Goal: Task Accomplishment & Management: Manage account settings

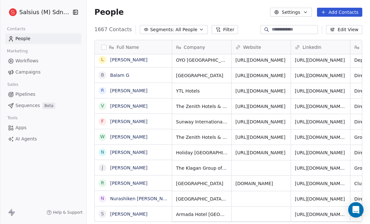
scroll to position [64, 0]
click at [189, 30] on span "All People" at bounding box center [186, 29] width 22 height 7
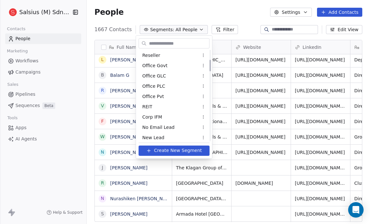
scroll to position [0, 0]
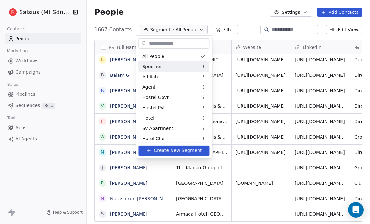
click at [178, 69] on div "Specifier" at bounding box center [174, 66] width 71 height 10
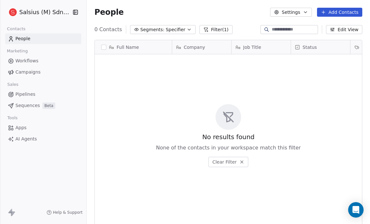
scroll to position [193, 279]
click at [187, 31] on icon "button" at bounding box center [189, 29] width 5 height 5
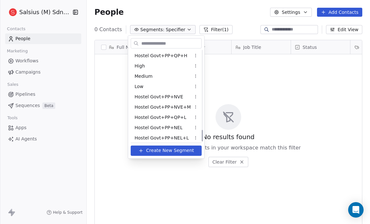
scroll to position [621, 0]
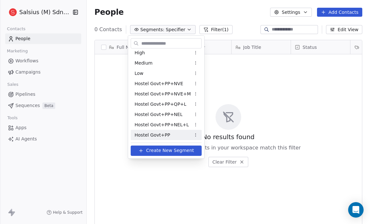
click at [161, 133] on span "Hostel Govt+PP" at bounding box center [153, 134] width 36 height 7
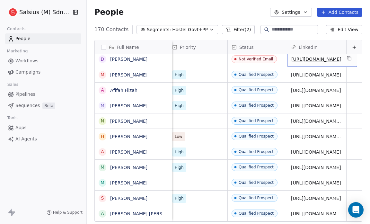
scroll to position [0, 0]
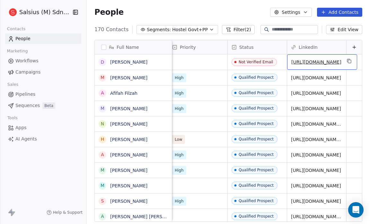
click at [314, 60] on link "[URL][DOMAIN_NAME]" at bounding box center [317, 61] width 50 height 5
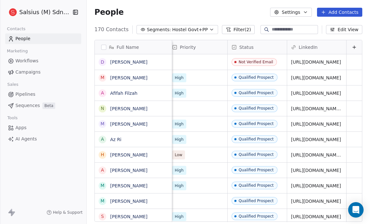
click at [24, 129] on span "Apps" at bounding box center [20, 127] width 11 height 7
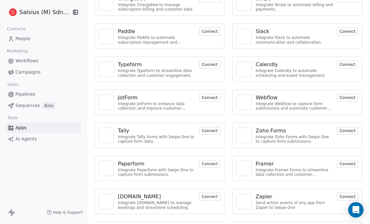
scroll to position [140, 0]
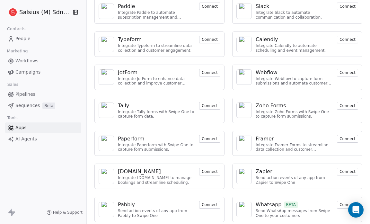
click at [286, 91] on div "Swipe Pages Integrate Swipe Pages with Swipe One CRM to capture lead data. Conn…" at bounding box center [228, 60] width 283 height 333
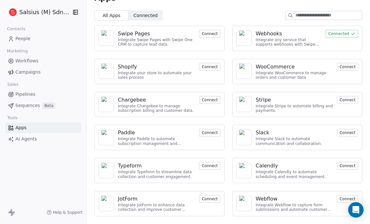
scroll to position [0, 0]
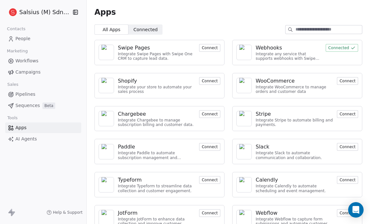
click at [30, 94] on span "Pipelines" at bounding box center [25, 94] width 20 height 7
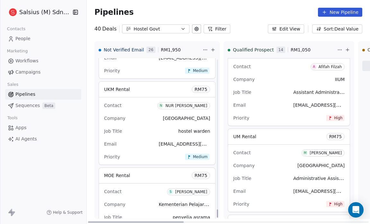
scroll to position [2942, 0]
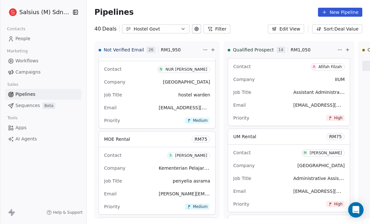
click at [181, 28] on icon "button" at bounding box center [183, 28] width 5 height 5
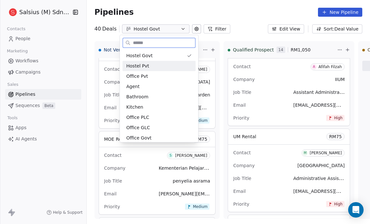
click at [152, 66] on div "Hostel Pvt" at bounding box center [159, 66] width 66 height 7
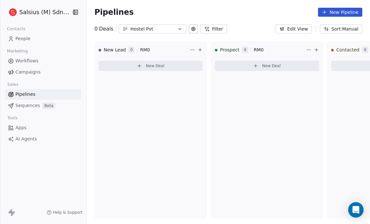
click at [192, 27] on icon at bounding box center [193, 28] width 5 height 5
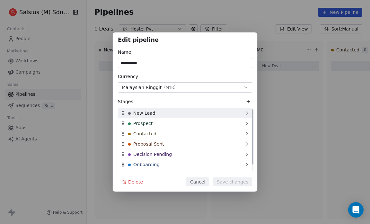
click at [124, 115] on icon at bounding box center [123, 113] width 5 height 5
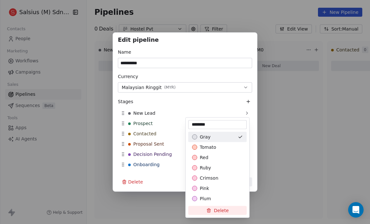
click at [214, 124] on input "********" at bounding box center [218, 124] width 56 height 6
click at [211, 123] on input "********" at bounding box center [218, 124] width 56 height 6
type input "**********"
click at [196, 136] on div "Suggestions" at bounding box center [194, 136] width 5 height 5
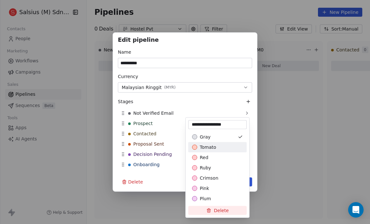
click at [285, 174] on div "**********" at bounding box center [185, 111] width 370 height 159
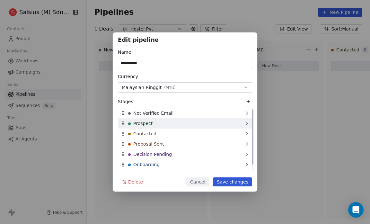
click at [124, 126] on icon at bounding box center [123, 123] width 5 height 5
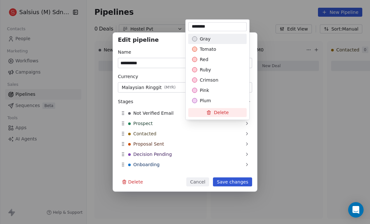
click at [191, 27] on input "********" at bounding box center [218, 26] width 56 height 6
type input "**********"
click at [230, 182] on div "**********" at bounding box center [185, 111] width 370 height 159
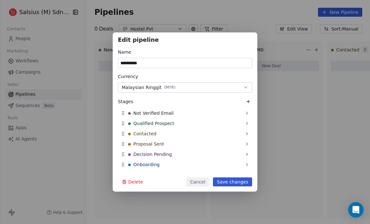
click at [235, 183] on button "Save changes" at bounding box center [232, 181] width 39 height 9
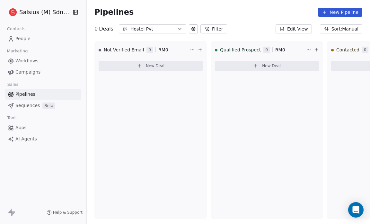
click at [178, 28] on icon "button" at bounding box center [179, 28] width 5 height 5
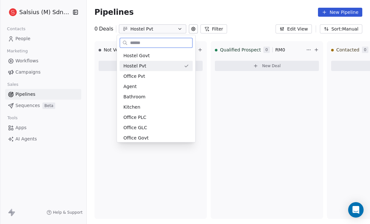
click at [153, 65] on div "Hostel Pvt" at bounding box center [152, 66] width 58 height 7
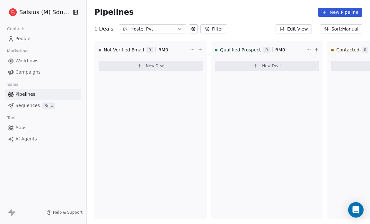
click at [180, 28] on icon "button" at bounding box center [179, 28] width 5 height 5
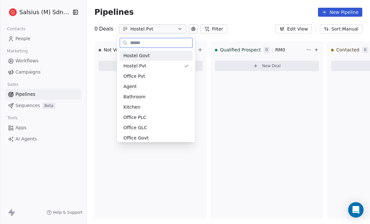
click at [156, 56] on div "Hostel Govt" at bounding box center [156, 55] width 66 height 7
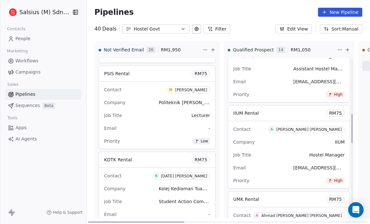
scroll to position [298, 0]
click at [293, 79] on span "mohd@upsi.edu.my" at bounding box center [332, 81] width 79 height 6
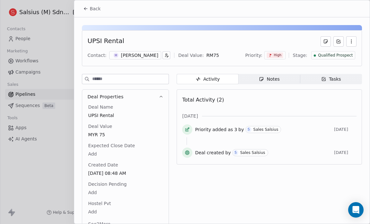
click at [88, 12] on button "Back" at bounding box center [91, 9] width 25 height 12
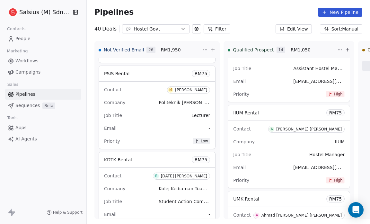
click at [293, 29] on button "Edit View" at bounding box center [294, 28] width 36 height 9
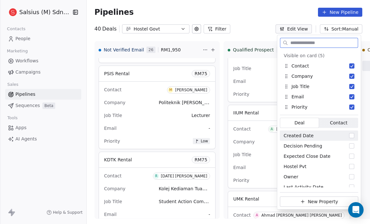
click at [336, 122] on span "Contact" at bounding box center [338, 123] width 17 height 7
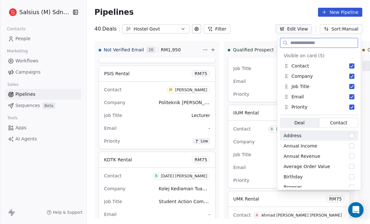
click at [305, 127] on span "Deal Deal" at bounding box center [299, 123] width 39 height 10
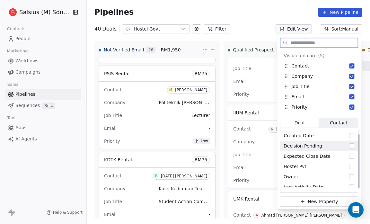
scroll to position [5, 0]
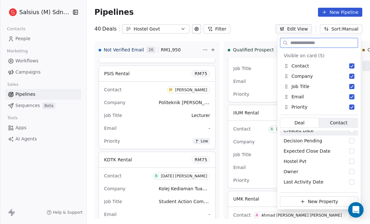
click at [334, 123] on span "Contact" at bounding box center [338, 123] width 17 height 7
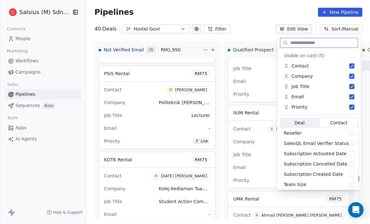
scroll to position [509, 0]
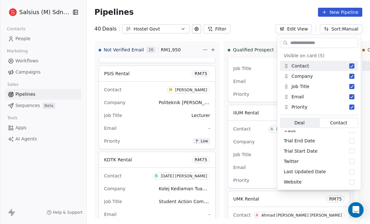
click at [365, 31] on div "40 Deals Hostel Govt Filter Edit View Sort: Manual" at bounding box center [228, 28] width 283 height 9
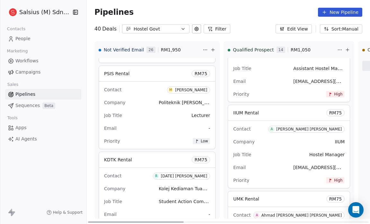
click at [312, 49] on html "Salsius (M) Sdn Bhd Contacts People Marketing Workflows Campaigns Sales Pipelin…" at bounding box center [185, 112] width 370 height 224
click at [253, 35] on html "Salsius (M) Sdn Bhd Contacts People Marketing Workflows Campaigns Sales Pipelin…" at bounding box center [185, 112] width 370 height 224
click at [345, 49] on icon at bounding box center [347, 49] width 5 height 5
click at [258, 12] on div "Create a deal Deal name (required) Deal value RM Contact (required) Select cont…" at bounding box center [185, 112] width 370 height 224
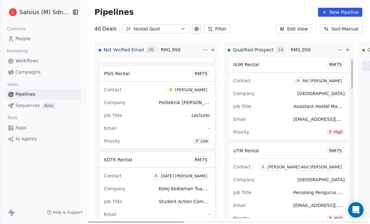
scroll to position [0, 0]
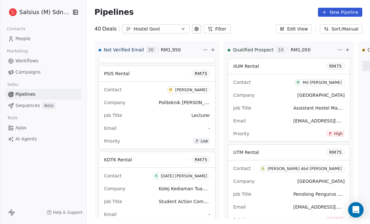
click at [23, 39] on span "People" at bounding box center [22, 38] width 15 height 7
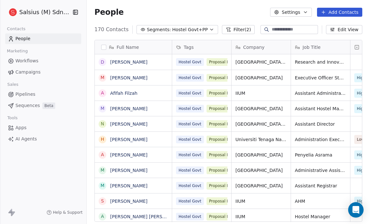
scroll to position [193, 279]
click at [209, 29] on icon "button" at bounding box center [211, 29] width 5 height 5
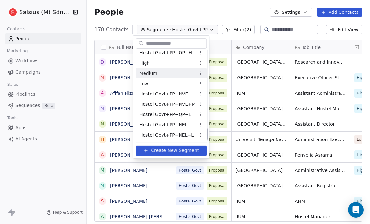
scroll to position [621, 0]
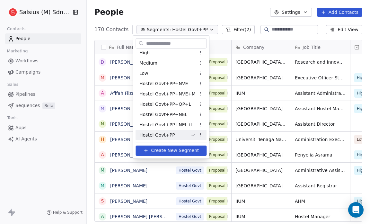
click at [141, 131] on span "Hostel Govt+PP" at bounding box center [157, 134] width 36 height 7
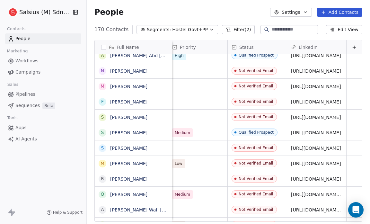
scroll to position [0, 184]
click at [307, 102] on link "[URL][DOMAIN_NAME]" at bounding box center [317, 101] width 50 height 5
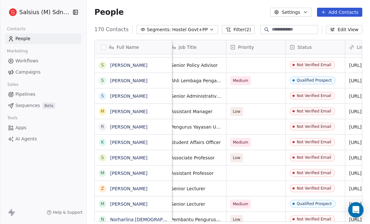
scroll to position [0, 186]
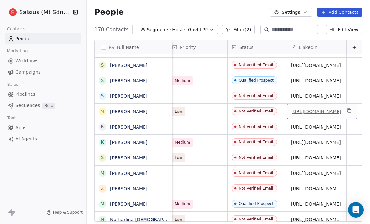
click at [321, 110] on link "[URL][DOMAIN_NAME]" at bounding box center [317, 111] width 50 height 5
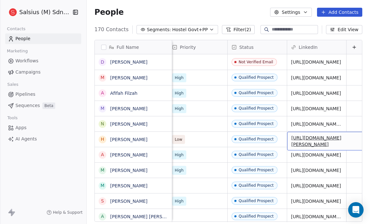
click at [315, 138] on link "https://www.linkedin.com/in/hamzah-kari-7822402a" at bounding box center [317, 141] width 50 height 12
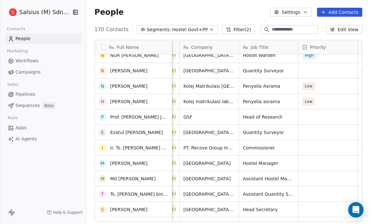
scroll to position [0, 0]
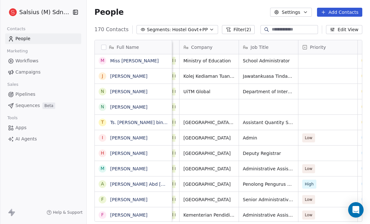
click at [209, 30] on icon "button" at bounding box center [211, 29] width 5 height 5
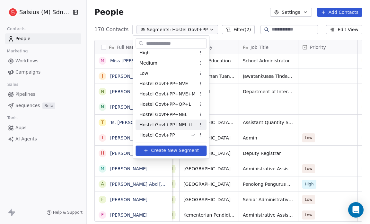
click at [179, 127] on span "Hostel Govt+PP+NEL+L" at bounding box center [166, 124] width 54 height 7
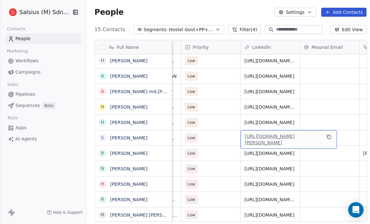
click at [276, 135] on link "[URL][DOMAIN_NAME][PERSON_NAME]" at bounding box center [270, 140] width 50 height 12
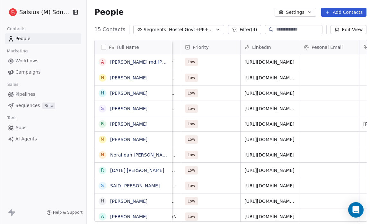
click at [215, 31] on icon "button" at bounding box center [217, 29] width 5 height 5
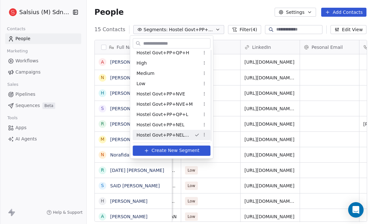
scroll to position [621, 0]
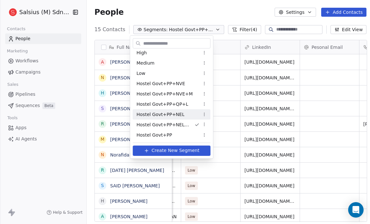
click at [179, 113] on span "Hostel Govt+PP+NEL" at bounding box center [161, 114] width 48 height 7
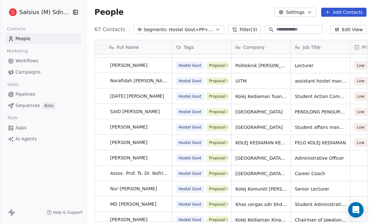
scroll to position [167, 0]
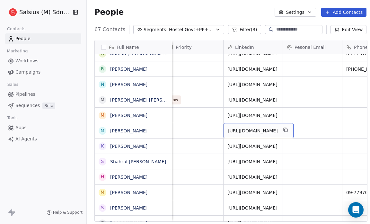
click at [268, 131] on link "[URL][DOMAIN_NAME]" at bounding box center [253, 130] width 50 height 5
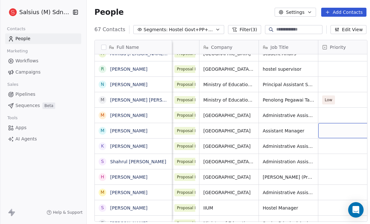
scroll to position [0, 46]
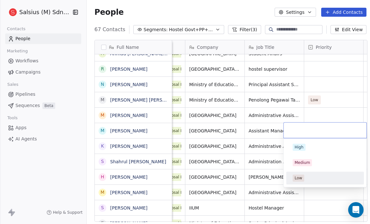
click at [300, 178] on div "Low" at bounding box center [299, 178] width 8 height 6
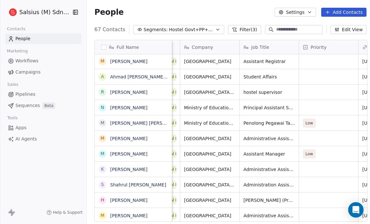
scroll to position [4, 52]
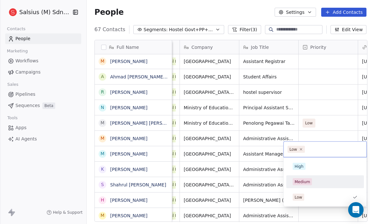
click at [310, 180] on div "Medium" at bounding box center [302, 182] width 15 height 6
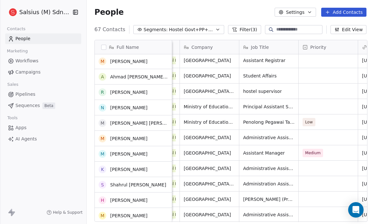
scroll to position [820, 0]
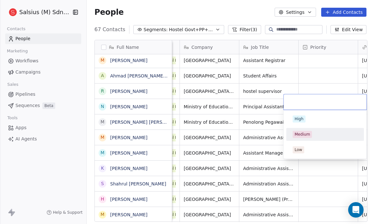
click at [311, 131] on div "Medium" at bounding box center [325, 134] width 65 height 7
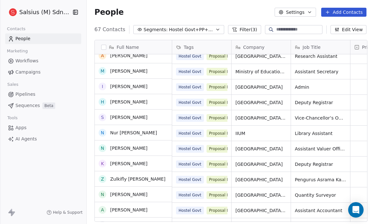
scroll to position [606, 0]
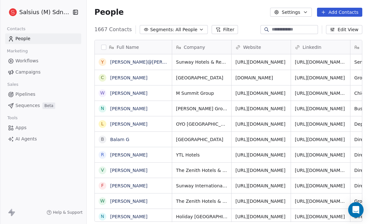
scroll to position [193, 279]
click at [27, 93] on span "Pipelines" at bounding box center [25, 94] width 20 height 7
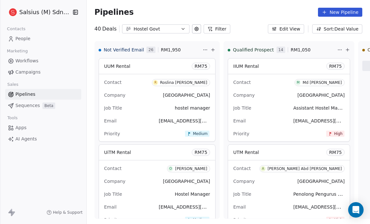
click at [181, 30] on icon "button" at bounding box center [183, 28] width 5 height 5
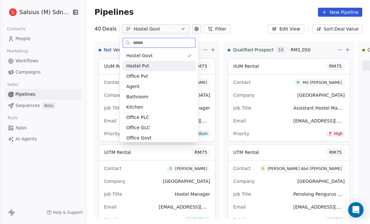
click at [162, 62] on div "Hostel Pvt" at bounding box center [158, 66] width 73 height 10
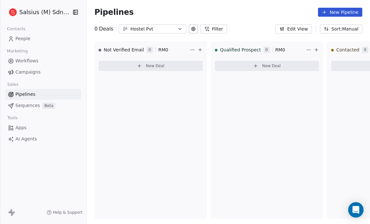
click at [178, 27] on icon "button" at bounding box center [179, 28] width 5 height 5
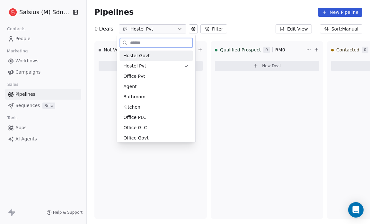
click at [144, 55] on span "Hostel Govt" at bounding box center [136, 55] width 26 height 7
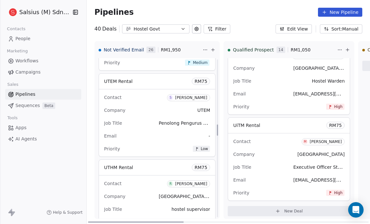
scroll to position [924, 0]
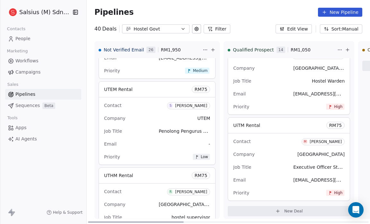
click at [115, 117] on span "Company" at bounding box center [115, 118] width 22 height 5
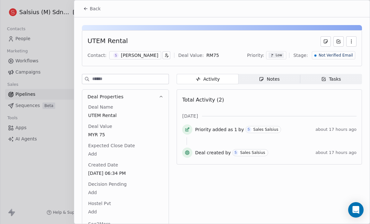
click at [103, 37] on div "UTEM Rental" at bounding box center [107, 41] width 40 height 10
click at [97, 40] on div "UTEM Rental" at bounding box center [107, 41] width 40 height 10
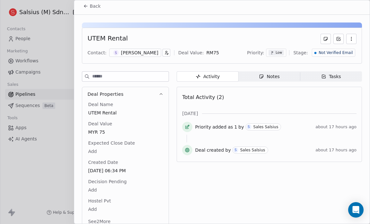
click at [104, 112] on span "UTEM Rental" at bounding box center [125, 113] width 75 height 6
click at [96, 112] on span "UTEM Rental" at bounding box center [125, 113] width 74 height 6
click at [88, 7] on icon at bounding box center [85, 6] width 5 height 5
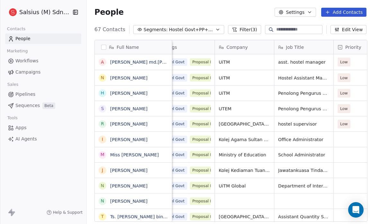
click at [215, 30] on icon "button" at bounding box center [217, 29] width 5 height 5
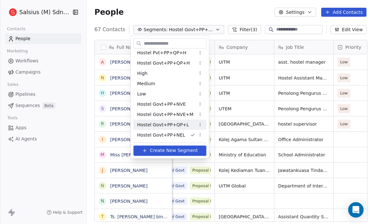
scroll to position [621, 0]
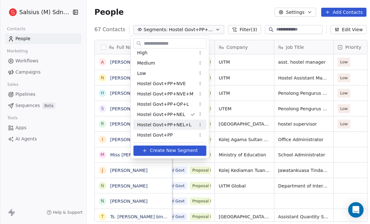
click at [189, 124] on div "Hostel Govt+PP+NEL+L" at bounding box center [169, 125] width 73 height 10
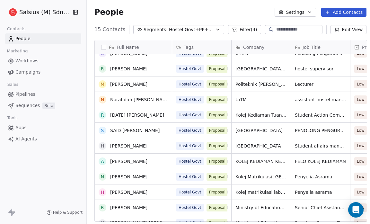
scroll to position [63, 0]
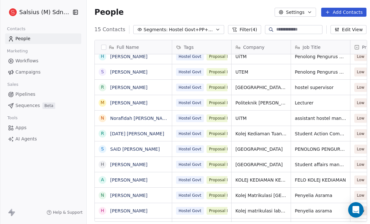
click at [215, 29] on icon "button" at bounding box center [217, 29] width 5 height 5
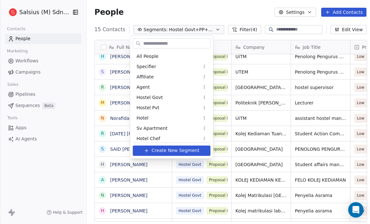
scroll to position [610, 0]
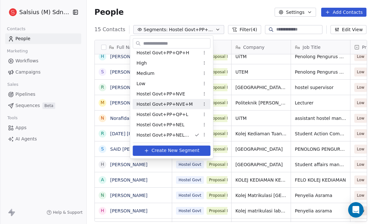
click at [187, 103] on span "Hostel Govt+PP+NVE+M" at bounding box center [165, 104] width 56 height 7
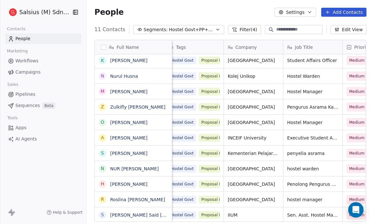
scroll to position [2, 0]
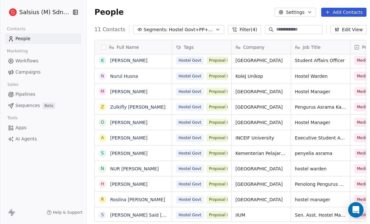
click at [215, 30] on icon "button" at bounding box center [217, 29] width 5 height 5
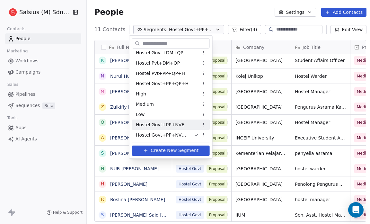
scroll to position [621, 0]
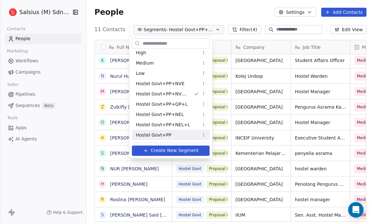
click at [162, 134] on span "Hostel Govt+PP" at bounding box center [154, 134] width 36 height 7
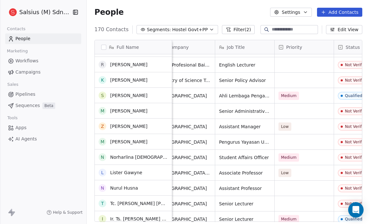
scroll to position [322, 0]
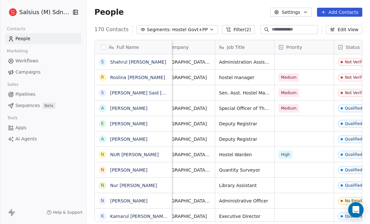
click at [209, 29] on icon "button" at bounding box center [211, 29] width 5 height 5
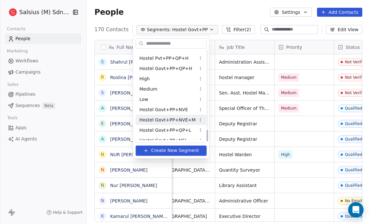
scroll to position [621, 0]
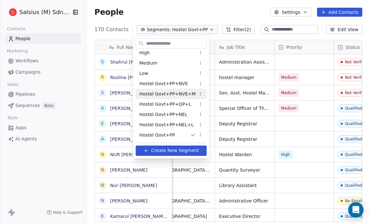
click at [155, 92] on span "Hostel Govt+PP+NVE+M" at bounding box center [167, 93] width 56 height 7
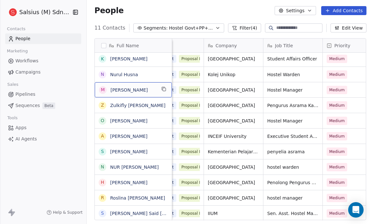
scroll to position [0, 0]
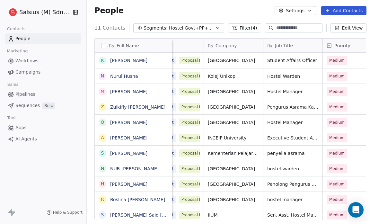
click at [185, 29] on span "Hostel Govt+PP+NVE+M" at bounding box center [191, 28] width 45 height 7
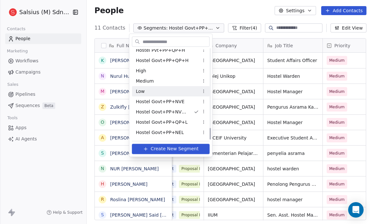
scroll to position [621, 0]
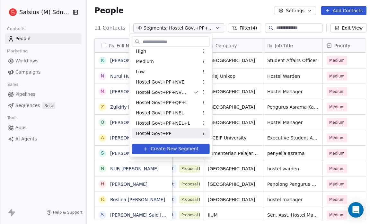
click at [152, 130] on span "Hostel Govt+PP" at bounding box center [154, 133] width 36 height 7
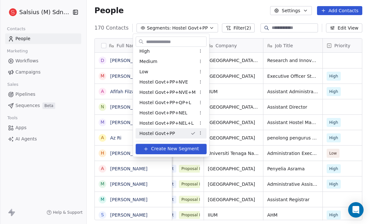
scroll to position [4, 4]
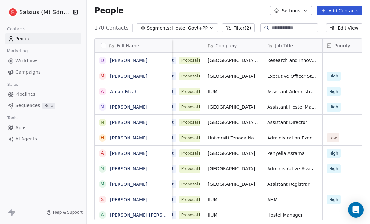
click at [194, 27] on span "Hostel Govt+PP" at bounding box center [190, 28] width 36 height 7
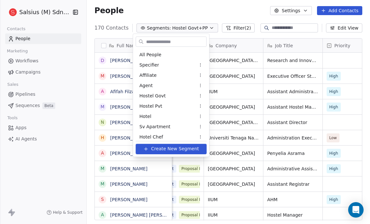
scroll to position [621, 0]
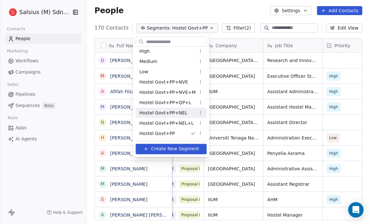
click at [177, 114] on span "Hostel Govt+PP+NEL" at bounding box center [163, 112] width 48 height 7
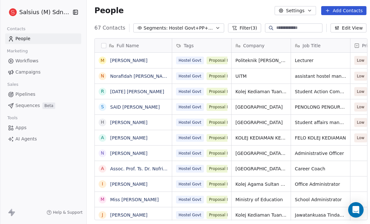
scroll to position [193, 284]
click at [205, 28] on span "Hostel Govt+PP+NEL" at bounding box center [191, 28] width 45 height 7
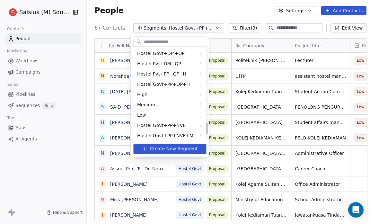
scroll to position [577, 0]
click at [184, 55] on div "Hostel Govt+DM+QP" at bounding box center [169, 54] width 73 height 10
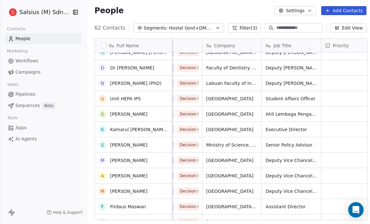
scroll to position [717, 0]
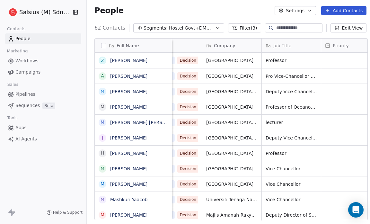
click at [215, 27] on icon "button" at bounding box center [217, 27] width 5 height 5
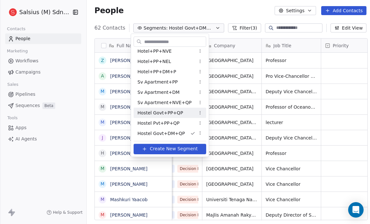
click at [183, 113] on div "Hostel Govt+PP+QP" at bounding box center [170, 113] width 73 height 10
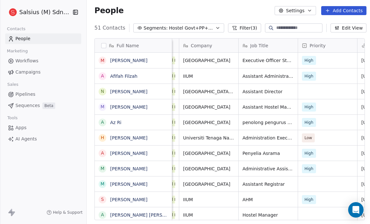
click at [215, 27] on icon "button" at bounding box center [217, 27] width 5 height 5
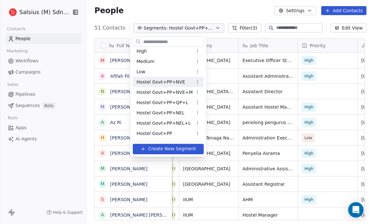
click at [152, 80] on span "Hostel Govt+PP+NVE" at bounding box center [161, 81] width 49 height 7
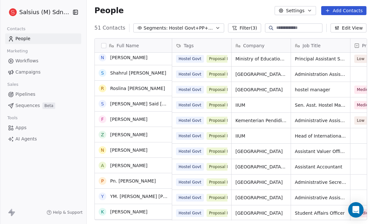
scroll to position [314, 0]
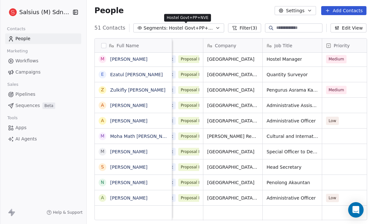
click at [206, 25] on span "Hostel Govt+PP+NVE" at bounding box center [191, 28] width 45 height 7
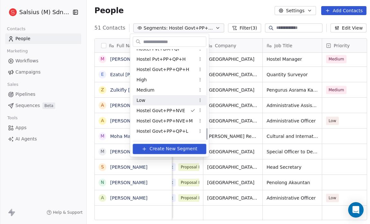
scroll to position [621, 0]
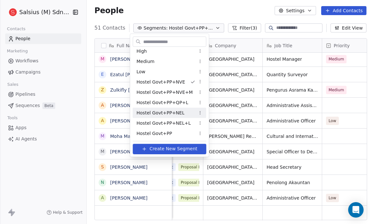
click at [177, 112] on span "Hostel Govt+PP+NEL" at bounding box center [161, 112] width 48 height 7
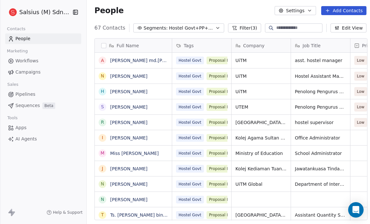
scroll to position [193, 284]
click at [239, 28] on button "Filter (3)" at bounding box center [244, 27] width 33 height 9
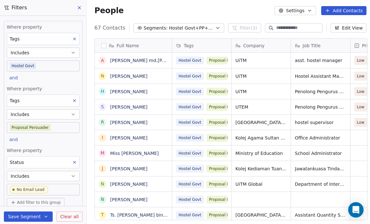
click at [31, 200] on span "Add filter to this group" at bounding box center [39, 202] width 44 height 5
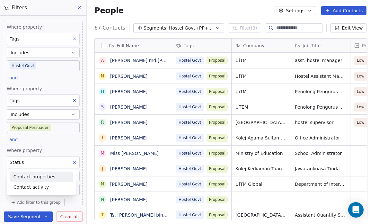
click at [40, 176] on span "Contact properties" at bounding box center [34, 176] width 42 height 7
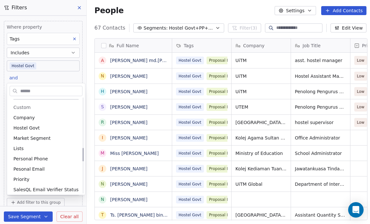
scroll to position [349, 0]
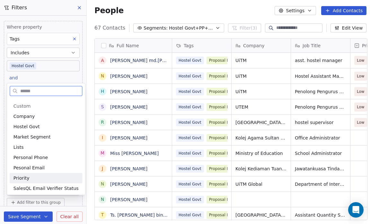
click at [40, 179] on div "Priority" at bounding box center [45, 178] width 65 height 6
click at [40, 179] on button "Includes" at bounding box center [43, 176] width 73 height 10
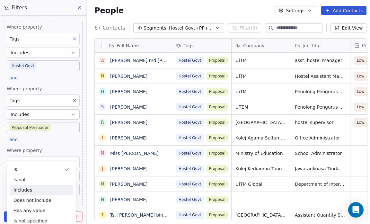
click at [39, 190] on div "Includes" at bounding box center [42, 190] width 64 height 10
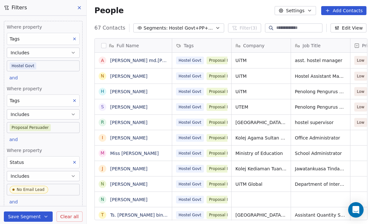
scroll to position [80, 0]
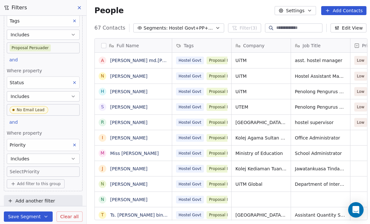
click at [16, 169] on body "Salsius (M) Sdn Bhd Contacts People Marketing Workflows Campaigns Sales Pipelin…" at bounding box center [185, 112] width 370 height 224
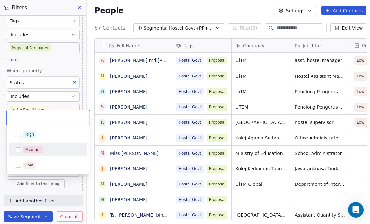
click at [18, 148] on button "Suggestions" at bounding box center [18, 149] width 5 height 5
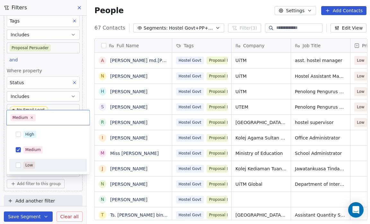
click at [0, 175] on html "Salsius (M) Sdn Bhd Contacts People Marketing Workflows Campaigns Sales Pipelin…" at bounding box center [185, 112] width 370 height 224
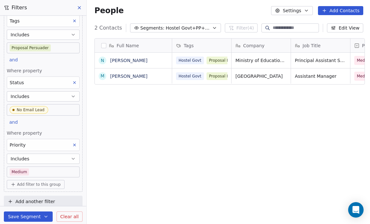
scroll to position [193, 282]
click at [32, 198] on span "Add another filter" at bounding box center [35, 201] width 40 height 7
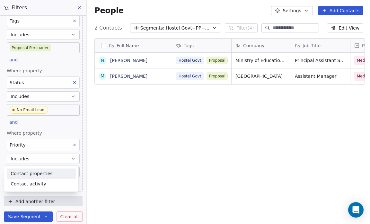
click at [30, 175] on span "Contact properties" at bounding box center [32, 173] width 42 height 7
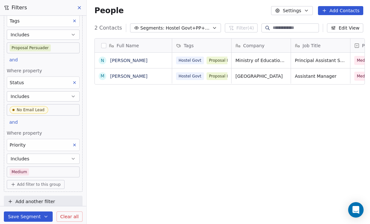
click at [26, 195] on html "Salsius (M) Sdn Bhd Contacts People Marketing Workflows Campaigns Sales Pipelin…" at bounding box center [185, 112] width 370 height 224
click at [27, 198] on span "Add another filter" at bounding box center [35, 201] width 40 height 7
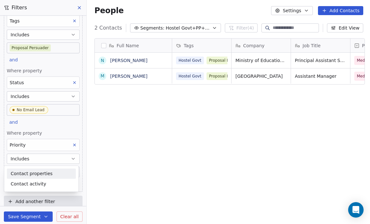
click at [28, 175] on span "Contact properties" at bounding box center [32, 173] width 42 height 7
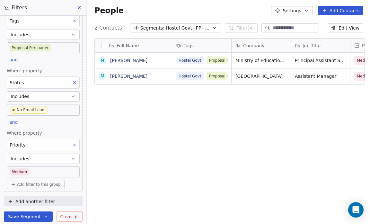
click at [34, 198] on html "Salsius (M) Sdn Bhd Contacts People Marketing Workflows Campaigns Sales Pipelin…" at bounding box center [185, 112] width 370 height 224
click at [34, 198] on span "Add another filter" at bounding box center [35, 201] width 40 height 7
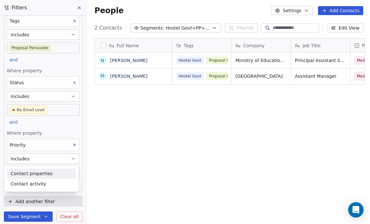
click at [70, 175] on div "Contact properties" at bounding box center [41, 173] width 61 height 7
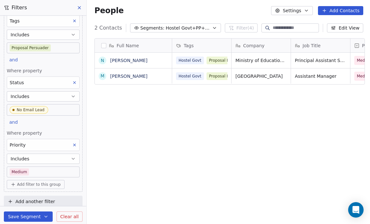
click at [131, 151] on html "Salsius (M) Sdn Bhd Contacts People Marketing Workflows Campaigns Sales Pipelin…" at bounding box center [185, 112] width 370 height 224
click at [28, 219] on button "Save Segment" at bounding box center [28, 216] width 49 height 10
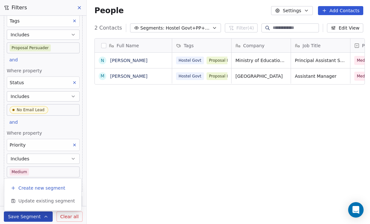
click at [41, 190] on span "Create new segment" at bounding box center [41, 188] width 47 height 6
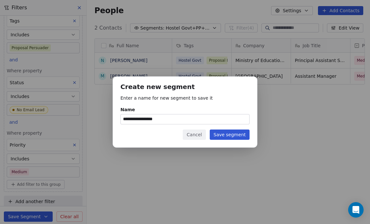
click at [167, 120] on input "**********" at bounding box center [185, 119] width 129 height 10
type input "**********"
click at [243, 132] on button "Save segment" at bounding box center [230, 135] width 40 height 10
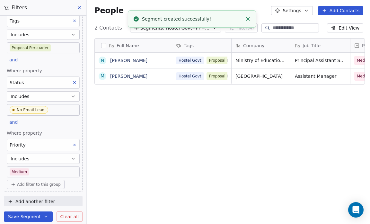
scroll to position [193, 282]
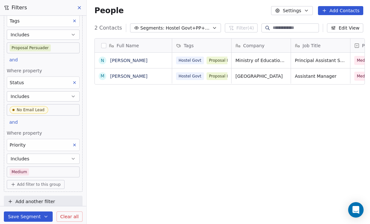
drag, startPoint x: 243, startPoint y: 132, endPoint x: 225, endPoint y: 125, distance: 19.8
click at [225, 125] on div "Full Name N Nur Zawani Ibrahim M Muhammad Ridzuan Muhaimin Ariffin Tags Company…" at bounding box center [229, 131] width 284 height 197
click at [212, 27] on icon "button" at bounding box center [214, 27] width 5 height 5
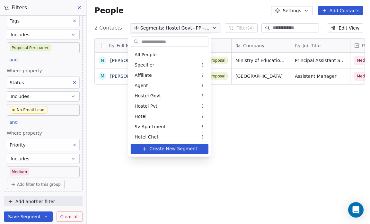
scroll to position [631, 0]
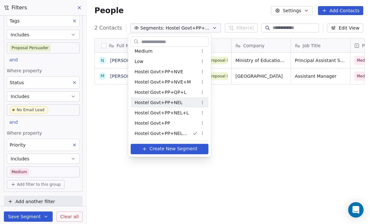
click at [181, 103] on div "Hostel Govt+PP+NEL" at bounding box center [170, 102] width 78 height 10
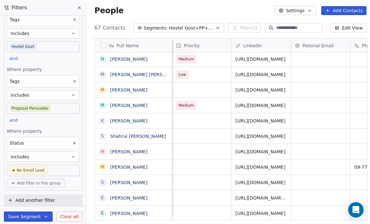
scroll to position [0, 178]
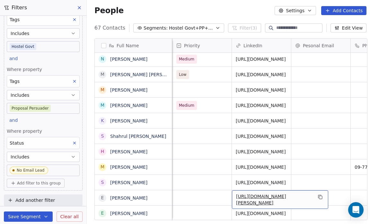
click at [269, 196] on link "[URL][DOMAIN_NAME][PERSON_NAME]" at bounding box center [261, 200] width 50 height 12
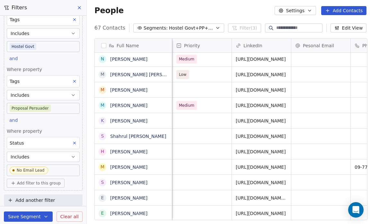
scroll to position [4, 178]
click at [262, 211] on link "[URL][DOMAIN_NAME]" at bounding box center [261, 213] width 50 height 5
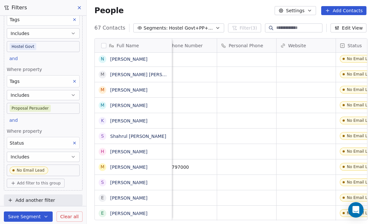
scroll to position [4, 372]
click at [354, 27] on button "Edit View" at bounding box center [349, 27] width 36 height 9
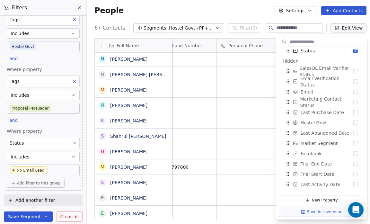
scroll to position [117, 0]
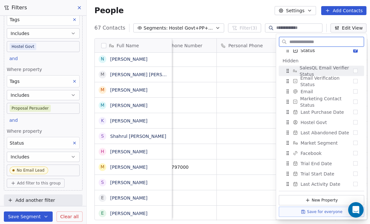
click at [354, 72] on button "Suggestions" at bounding box center [356, 71] width 4 height 4
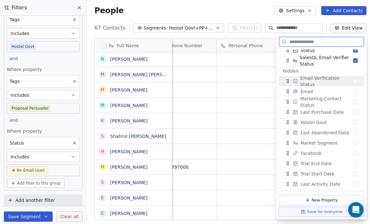
click at [354, 80] on button "Suggestions" at bounding box center [356, 81] width 4 height 4
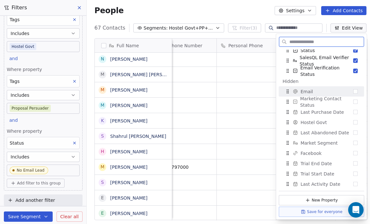
click at [354, 90] on button "Suggestions" at bounding box center [356, 91] width 4 height 4
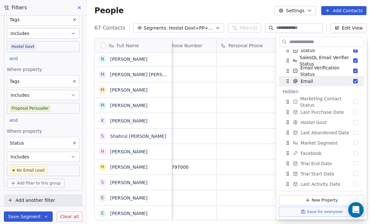
click at [229, 11] on div "People Settings Add Contacts" at bounding box center [230, 10] width 272 height 9
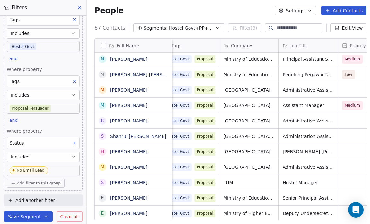
scroll to position [4, 7]
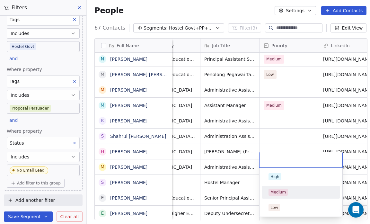
click at [283, 192] on div "Medium" at bounding box center [278, 192] width 15 height 6
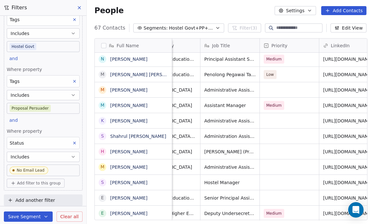
click at [120, 4] on div "People Settings Add Contacts" at bounding box center [231, 10] width 288 height 24
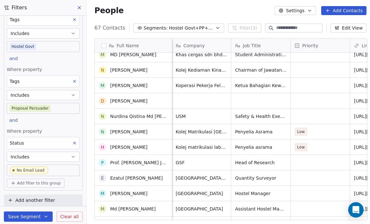
scroll to position [0, 0]
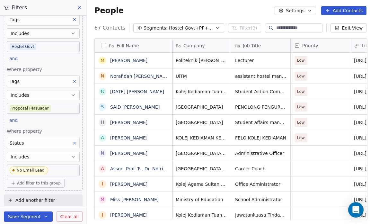
click at [215, 29] on icon "button" at bounding box center [217, 27] width 5 height 5
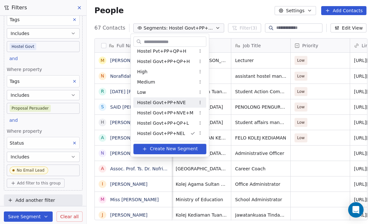
scroll to position [631, 0]
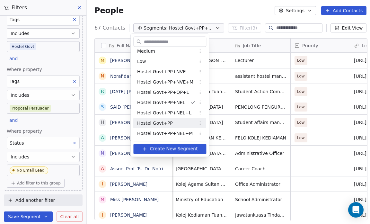
click at [168, 122] on span "Hostel Govt+PP" at bounding box center [155, 123] width 36 height 7
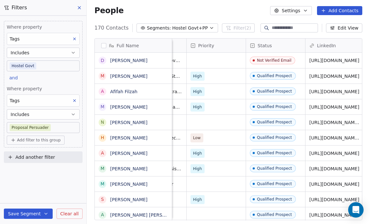
scroll to position [0, 186]
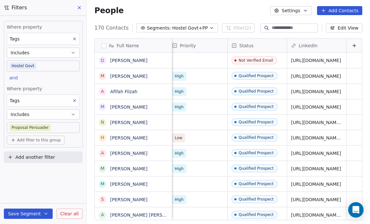
click at [339, 29] on button "Edit View" at bounding box center [344, 27] width 36 height 9
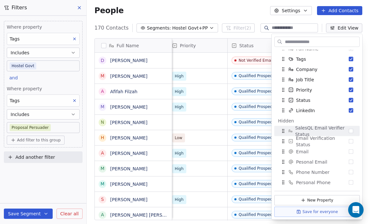
scroll to position [17, 0]
click at [349, 130] on button "Suggestions" at bounding box center [351, 130] width 4 height 4
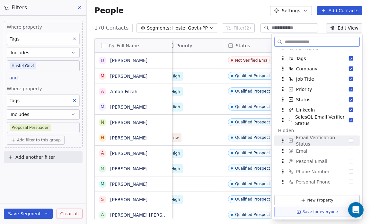
click at [349, 139] on button "Suggestions" at bounding box center [351, 141] width 4 height 4
click at [345, 139] on span "Email Verification Status" at bounding box center [322, 140] width 53 height 13
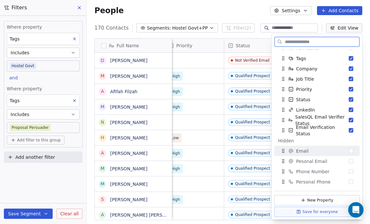
click at [349, 149] on button "Suggestions" at bounding box center [351, 151] width 4 height 4
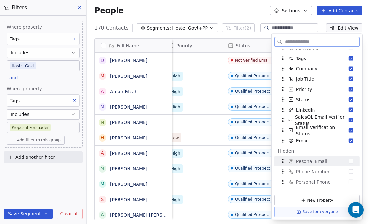
click at [349, 161] on button "Suggestions" at bounding box center [351, 161] width 4 height 4
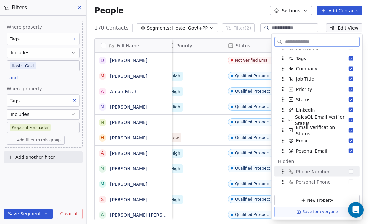
click at [349, 169] on button "Suggestions" at bounding box center [351, 171] width 4 height 4
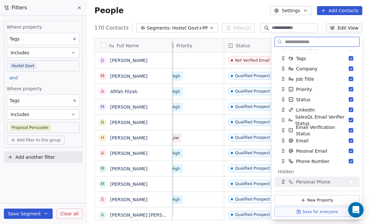
click at [349, 183] on button "Suggestions" at bounding box center [351, 182] width 4 height 4
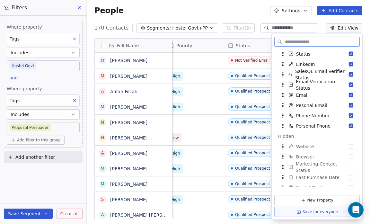
scroll to position [63, 0]
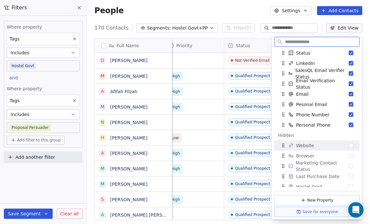
click at [350, 143] on div "Website" at bounding box center [317, 145] width 80 height 10
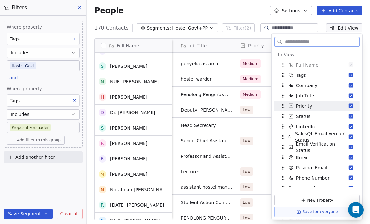
scroll to position [416, 0]
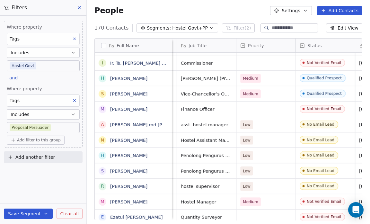
click at [261, 8] on div "People Settings Add Contacts" at bounding box center [228, 10] width 268 height 9
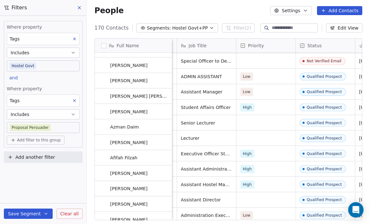
scroll to position [2251, 0]
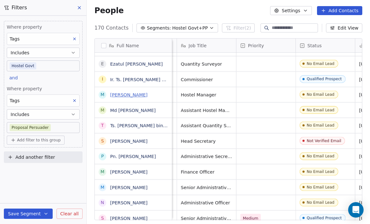
click at [131, 94] on link "[PERSON_NAME]" at bounding box center [128, 94] width 37 height 5
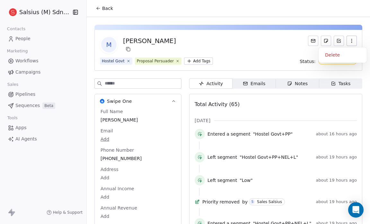
click at [349, 39] on icon "button" at bounding box center [351, 40] width 5 height 5
click at [340, 53] on div "Delete" at bounding box center [342, 55] width 43 height 10
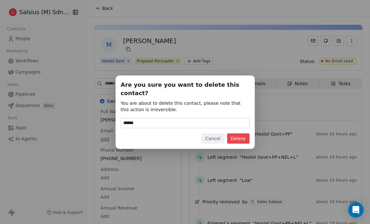
type input "******"
click at [238, 133] on button "Delete" at bounding box center [238, 138] width 22 height 10
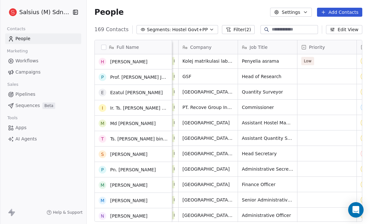
scroll to position [2346, 0]
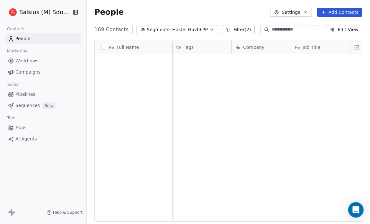
scroll to position [193, 279]
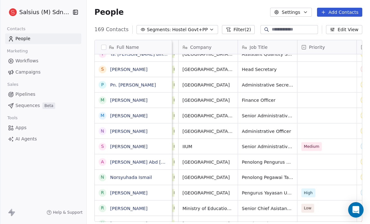
click at [28, 95] on span "Pipelines" at bounding box center [25, 94] width 20 height 7
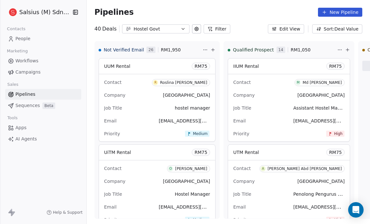
click at [35, 38] on link "People" at bounding box center [43, 38] width 76 height 11
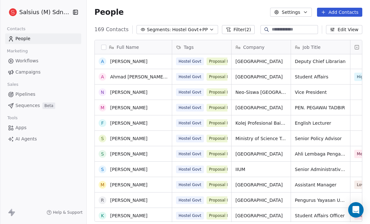
scroll to position [186, 0]
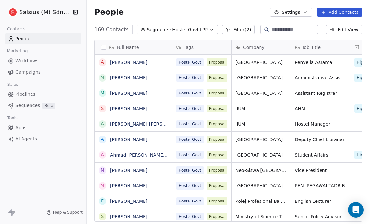
click at [345, 30] on button "Edit View" at bounding box center [344, 29] width 36 height 9
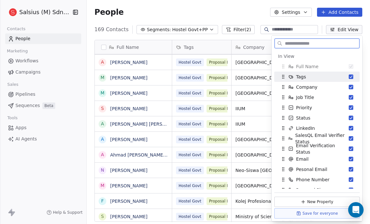
click at [349, 75] on button "Suggestions" at bounding box center [351, 77] width 4 height 4
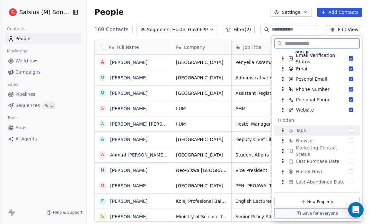
click at [349, 129] on button "Suggestions" at bounding box center [351, 130] width 4 height 4
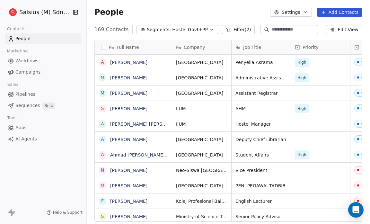
click at [219, 11] on div "People Settings Add Contacts" at bounding box center [228, 12] width 268 height 9
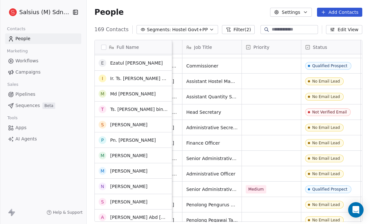
scroll to position [1601, 0]
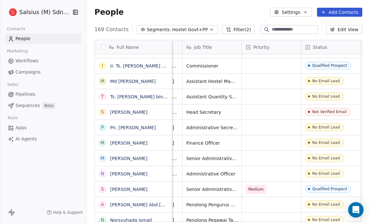
click at [209, 29] on icon "button" at bounding box center [211, 29] width 5 height 5
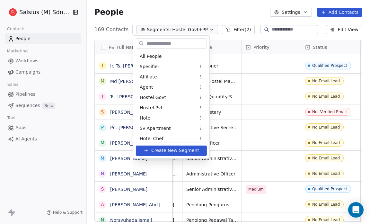
scroll to position [621, 0]
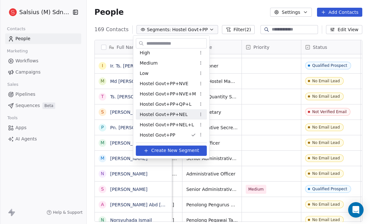
click at [175, 117] on span "Hostel Govt+PP+NEL" at bounding box center [164, 114] width 48 height 7
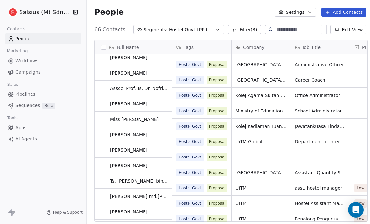
scroll to position [90, 0]
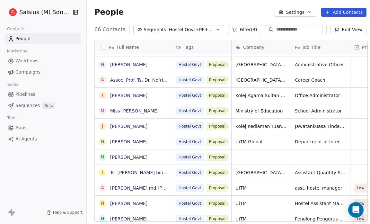
click at [351, 30] on button "Edit View" at bounding box center [349, 29] width 36 height 9
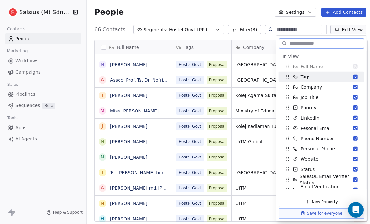
click at [349, 77] on div "Tags" at bounding box center [322, 77] width 80 height 10
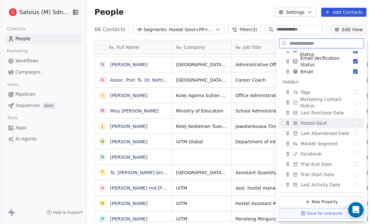
scroll to position [116, 0]
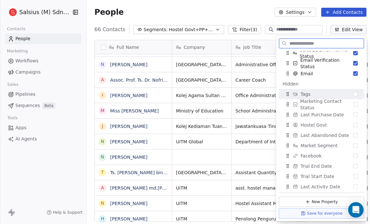
click at [354, 93] on button "Suggestions" at bounding box center [356, 94] width 4 height 4
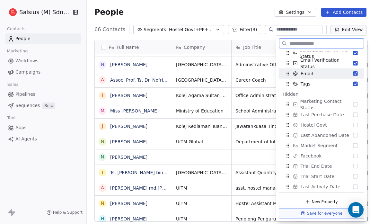
scroll to position [0, 0]
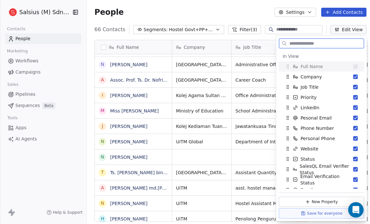
drag, startPoint x: 304, startPoint y: 71, endPoint x: 266, endPoint y: 16, distance: 67.0
click at [266, 16] on body "Salsius (M) Sdn Bhd Contacts People Marketing Workflows Campaigns Sales Pipelin…" at bounding box center [185, 112] width 370 height 224
click at [231, 8] on div "People Settings Add Contacts" at bounding box center [230, 12] width 272 height 9
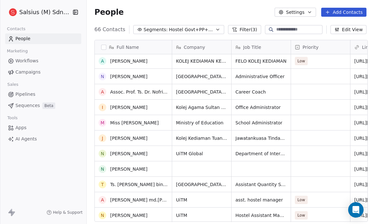
scroll to position [82, 0]
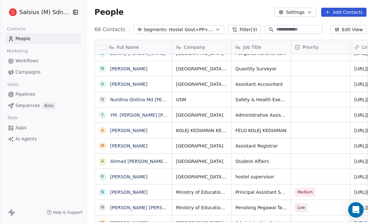
click at [215, 29] on icon "button" at bounding box center [217, 29] width 5 height 5
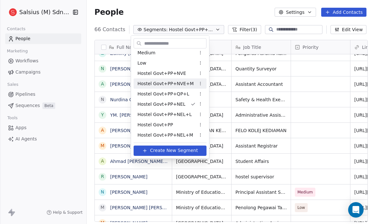
click at [195, 80] on html "Salsius (M) Sdn Bhd Contacts People Marketing Workflows Campaigns Sales Pipelin…" at bounding box center [185, 112] width 370 height 224
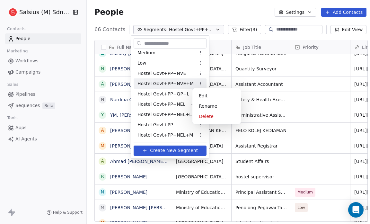
click at [116, 66] on html "Salsius (M) Sdn Bhd Contacts People Marketing Workflows Campaigns Sales Pipelin…" at bounding box center [185, 112] width 370 height 224
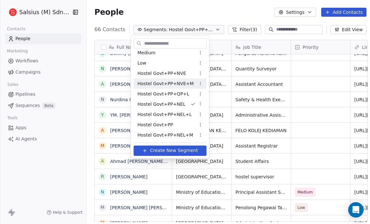
click at [158, 83] on span "Hostel Govt+PP+NVE+M" at bounding box center [166, 83] width 56 height 7
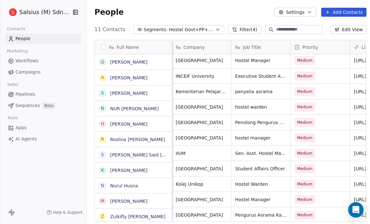
scroll to position [2, 0]
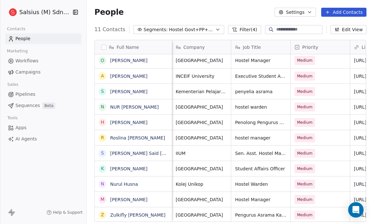
click at [208, 32] on button "Segments: Hostel Govt+PP+NVE+M" at bounding box center [178, 29] width 91 height 9
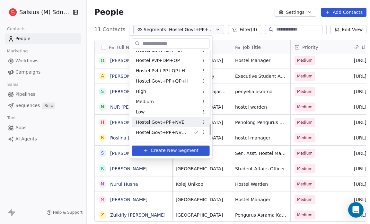
scroll to position [579, 0]
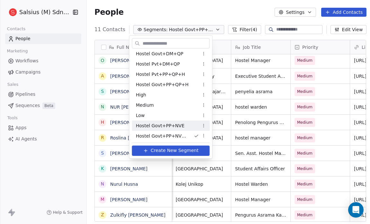
click at [179, 84] on span "Hostel Govt+PP+QP+H" at bounding box center [162, 84] width 53 height 7
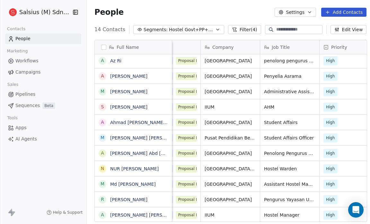
scroll to position [6, 0]
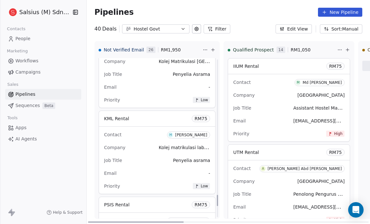
scroll to position [1928, 0]
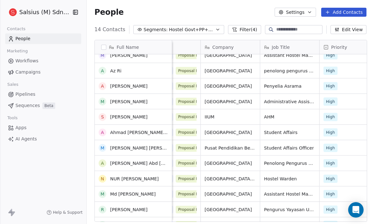
scroll to position [48, 0]
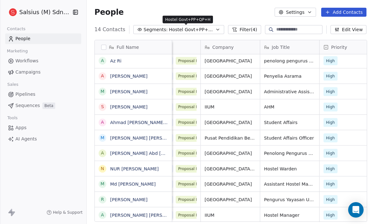
click at [177, 28] on span "Hostel Govt+PP+QP+H" at bounding box center [191, 29] width 45 height 7
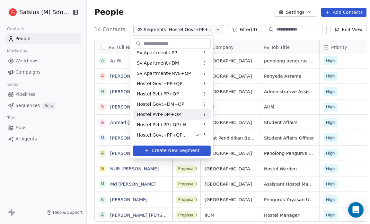
scroll to position [631, 0]
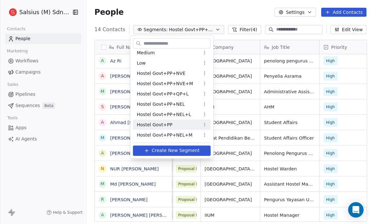
click at [155, 123] on span "Hostel Govt+PP" at bounding box center [155, 124] width 36 height 7
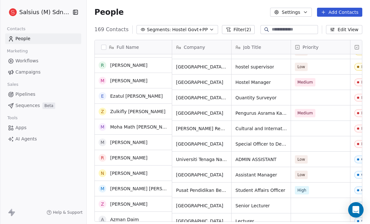
scroll to position [0, 0]
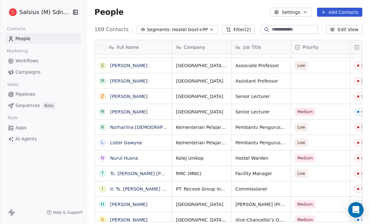
click at [174, 30] on span "Hostel Govt+PP" at bounding box center [190, 29] width 36 height 7
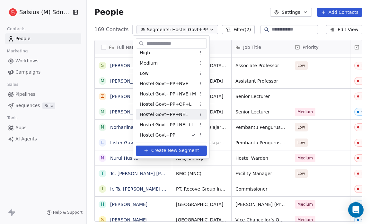
click at [183, 113] on span "Hostel Govt+PP+NEL" at bounding box center [164, 114] width 48 height 7
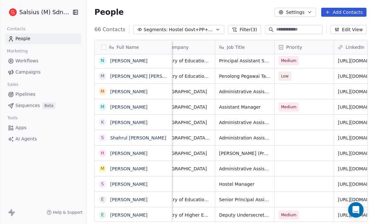
scroll to position [4, 17]
click at [94, 167] on div "Full Name A [PERSON_NAME] Abd [PERSON_NAME] N Norsyuhada [PERSON_NAME] [PERSON_…" at bounding box center [231, 133] width 288 height 197
click at [114, 183] on link "[PERSON_NAME]" at bounding box center [128, 184] width 37 height 5
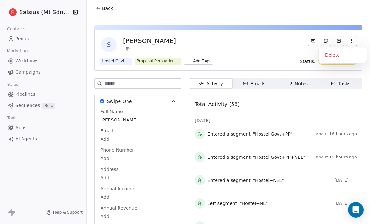
click at [349, 40] on icon "button" at bounding box center [351, 40] width 5 height 5
click at [333, 56] on div "Delete" at bounding box center [342, 55] width 43 height 10
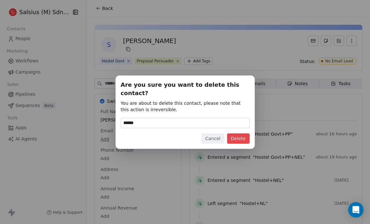
type input "******"
click at [239, 134] on button "Delete" at bounding box center [238, 138] width 22 height 10
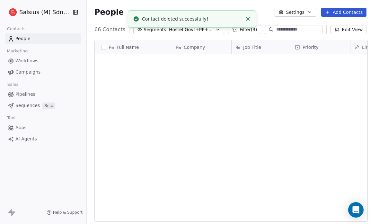
scroll to position [193, 285]
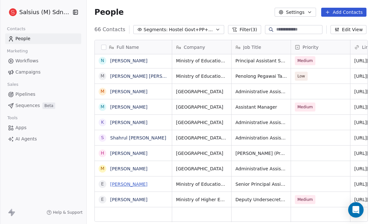
click at [132, 184] on link "[PERSON_NAME]" at bounding box center [128, 184] width 37 height 5
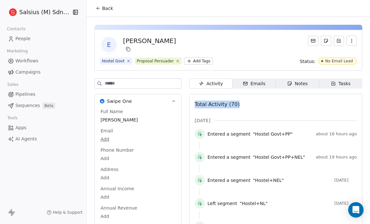
drag, startPoint x: 321, startPoint y: 110, endPoint x: 325, endPoint y: 74, distance: 35.6
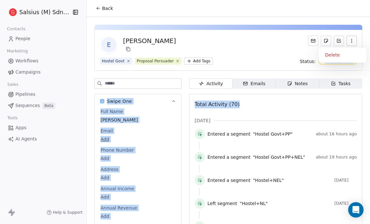
click at [349, 39] on icon "button" at bounding box center [351, 40] width 5 height 5
click at [335, 56] on div "Delete" at bounding box center [342, 55] width 43 height 10
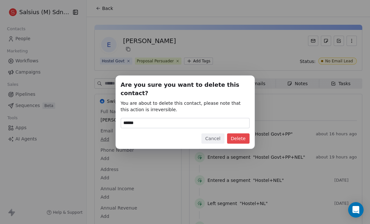
type input "******"
click at [241, 133] on button "Delete" at bounding box center [238, 138] width 22 height 10
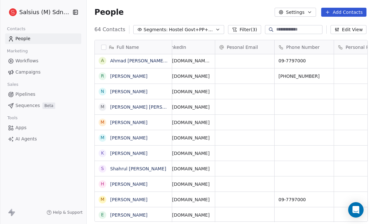
scroll to position [4, 0]
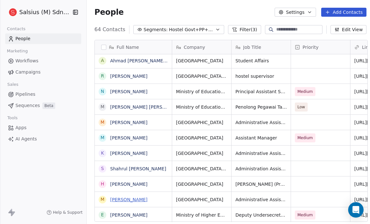
click at [125, 202] on link "Mohd Alif" at bounding box center [128, 199] width 37 height 5
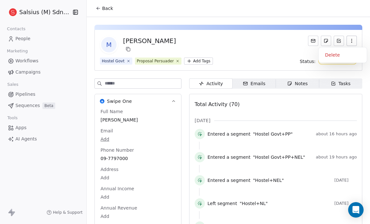
click at [352, 39] on icon "button" at bounding box center [352, 39] width 0 height 0
click at [338, 52] on div "Delete" at bounding box center [342, 55] width 43 height 10
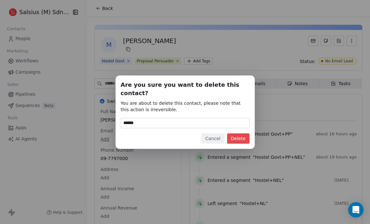
type input "******"
click at [236, 133] on button "Delete" at bounding box center [238, 138] width 22 height 10
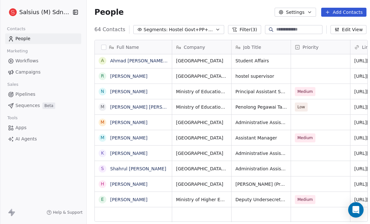
scroll to position [4, 0]
drag, startPoint x: 243, startPoint y: 98, endPoint x: 139, endPoint y: 6, distance: 138.0
click at [184, 6] on div "People Settings Add Contacts" at bounding box center [231, 12] width 288 height 24
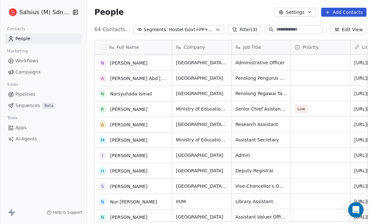
scroll to position [524, 0]
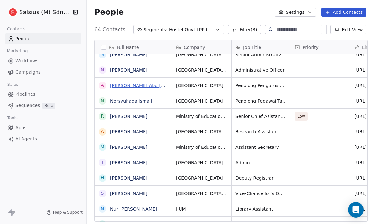
click at [119, 85] on link "[PERSON_NAME] Abd [PERSON_NAME]" at bounding box center [153, 85] width 86 height 5
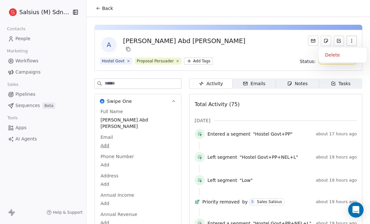
click at [349, 39] on icon "button" at bounding box center [351, 40] width 5 height 5
click at [336, 53] on div "Delete" at bounding box center [342, 55] width 43 height 10
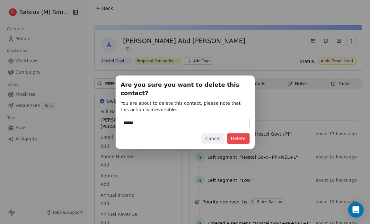
type input "******"
click at [238, 133] on button "Delete" at bounding box center [238, 138] width 22 height 10
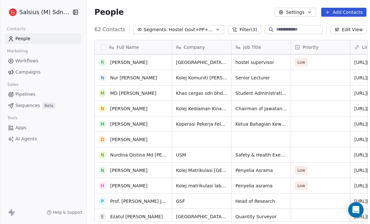
scroll to position [284, 0]
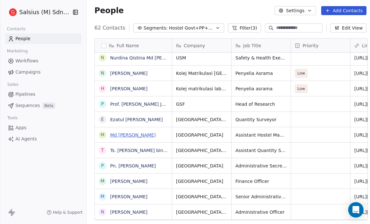
click at [135, 134] on link "Md Zamri Bakar" at bounding box center [133, 134] width 46 height 5
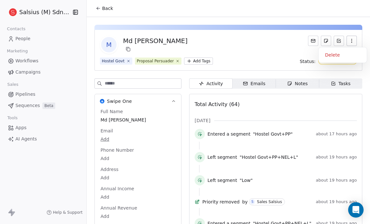
click at [350, 40] on icon "button" at bounding box center [351, 40] width 5 height 5
click at [339, 58] on div "Delete" at bounding box center [342, 55] width 43 height 10
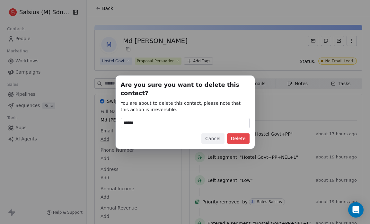
type input "******"
click at [242, 133] on button "Delete" at bounding box center [238, 138] width 22 height 10
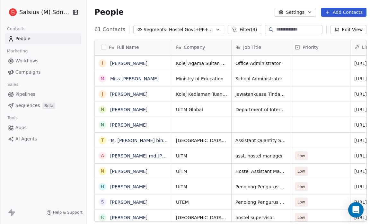
scroll to position [0, 4]
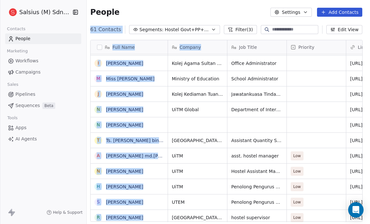
drag, startPoint x: 206, startPoint y: 37, endPoint x: 228, endPoint y: 5, distance: 38.9
click at [228, 5] on section "People Settings Add Contacts 61 Contacts Segments: Hostel Govt+PP+NEL Filter (3…" at bounding box center [227, 112] width 288 height 224
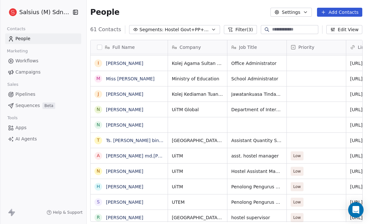
click at [60, 162] on div "Salsius (M) Sdn Bhd Contacts People Marketing Workflows Campaigns Sales Pipelin…" at bounding box center [43, 112] width 86 height 224
click at [205, 28] on button "Segments: Hostel Govt+PP+NEL" at bounding box center [174, 29] width 91 height 9
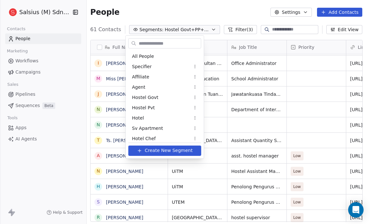
scroll to position [600, 0]
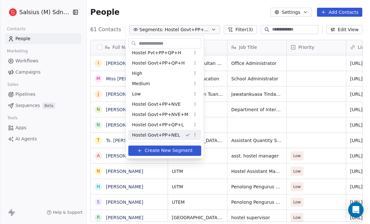
click at [172, 104] on span "Hostel Govt+PP+NVE" at bounding box center [156, 104] width 49 height 7
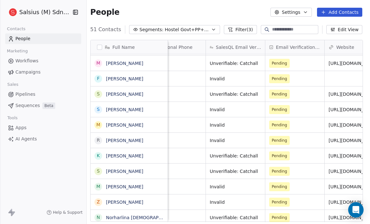
scroll to position [0, 597]
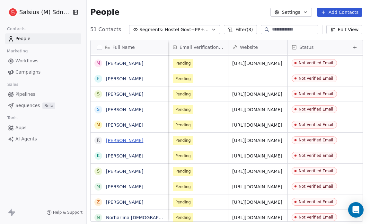
click at [112, 139] on link "Rashid Rejab" at bounding box center [124, 140] width 37 height 5
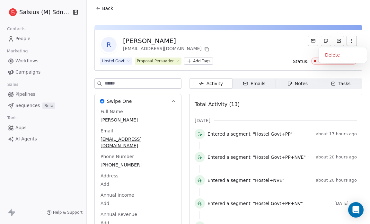
click at [349, 40] on icon "button" at bounding box center [351, 40] width 5 height 5
click at [333, 53] on div "Delete" at bounding box center [342, 55] width 43 height 10
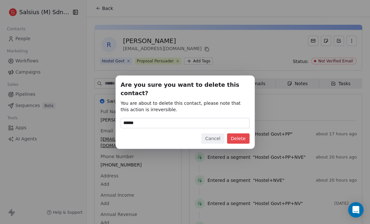
type input "******"
click at [243, 133] on button "Delete" at bounding box center [238, 138] width 22 height 10
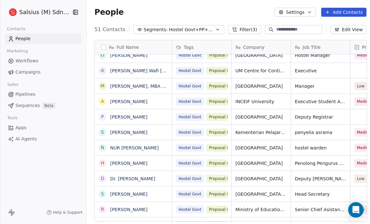
scroll to position [125, 0]
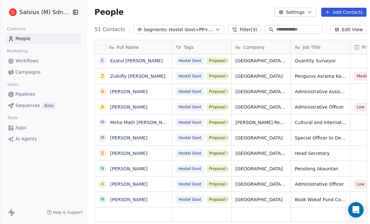
click at [189, 31] on span "Hostel Govt+PP+NVE" at bounding box center [191, 29] width 45 height 7
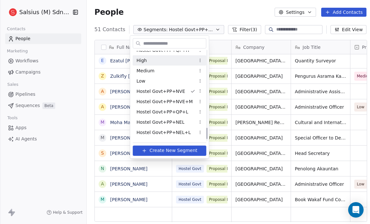
scroll to position [614, 0]
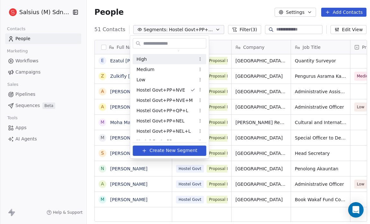
click at [183, 100] on span "Hostel Govt+PP+NVE+M" at bounding box center [165, 100] width 56 height 7
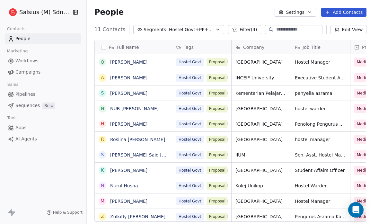
scroll to position [2, 0]
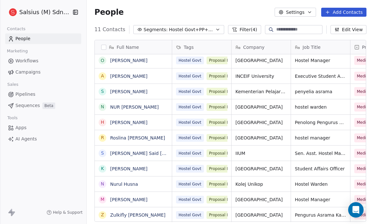
click at [215, 30] on icon "button" at bounding box center [217, 29] width 5 height 5
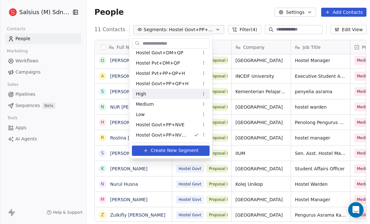
scroll to position [631, 0]
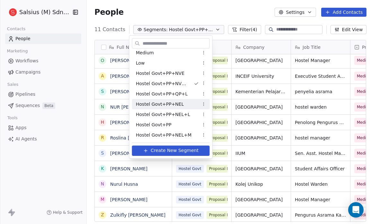
click at [173, 107] on span "Hostel Govt+PP+NEL" at bounding box center [160, 104] width 48 height 7
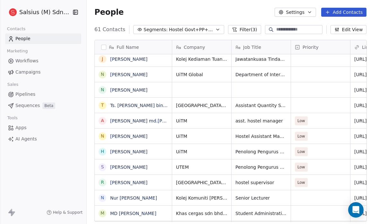
scroll to position [169, 0]
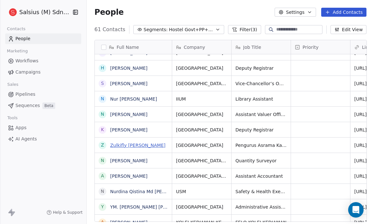
click at [143, 146] on link "Zulkifly Abdul Majid" at bounding box center [137, 145] width 55 height 5
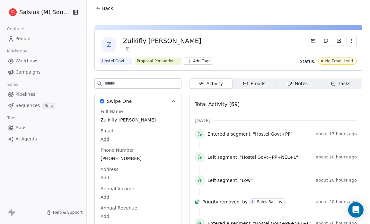
click at [349, 41] on icon "button" at bounding box center [351, 40] width 5 height 5
click at [336, 57] on div "Delete" at bounding box center [342, 55] width 43 height 10
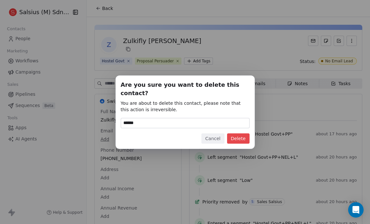
type input "******"
click at [244, 133] on button "Delete" at bounding box center [238, 138] width 22 height 10
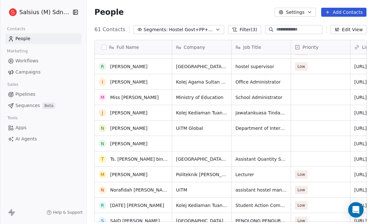
scroll to position [54, 0]
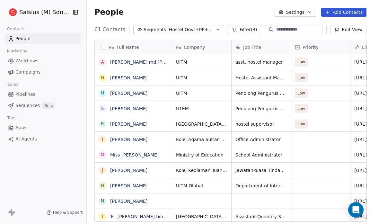
click at [215, 30] on icon "button" at bounding box center [217, 29] width 5 height 5
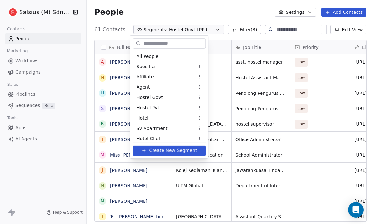
scroll to position [600, 0]
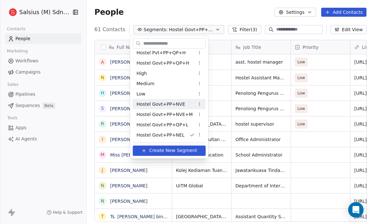
click at [174, 104] on span "Hostel Govt+PP+NVE" at bounding box center [161, 104] width 49 height 7
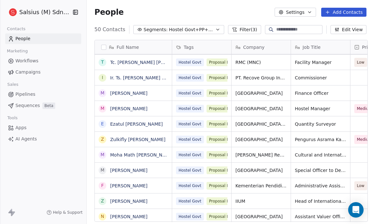
click at [215, 27] on icon "button" at bounding box center [217, 29] width 5 height 5
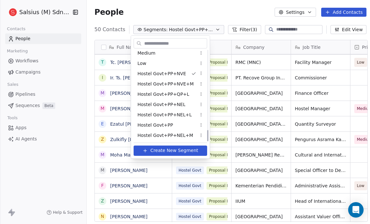
scroll to position [631, 0]
click at [193, 103] on html "Salsius (M) Sdn Bhd Contacts People Marketing Workflows Campaigns Sales Pipelin…" at bounding box center [185, 112] width 370 height 224
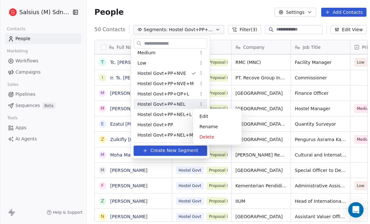
click at [175, 105] on html "Salsius (M) Sdn Bhd Contacts People Marketing Workflows Campaigns Sales Pipelin…" at bounding box center [185, 112] width 370 height 224
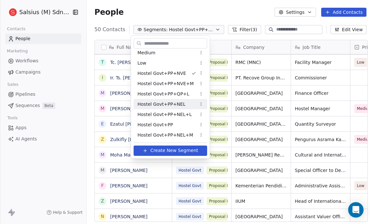
click at [174, 105] on span "Hostel Govt+PP+NEL" at bounding box center [162, 104] width 48 height 7
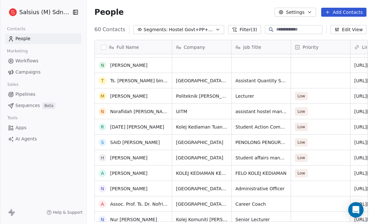
scroll to position [140, 0]
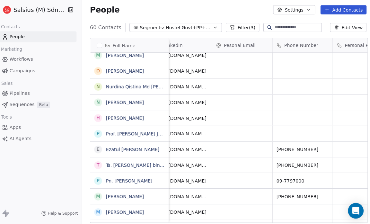
click at [350, 28] on button "Edit View" at bounding box center [349, 29] width 36 height 9
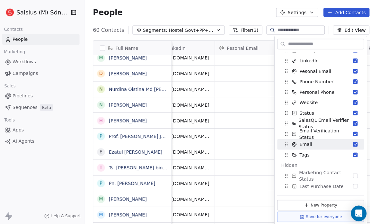
click at [228, 9] on div "People Settings Add Contacts" at bounding box center [230, 12] width 272 height 9
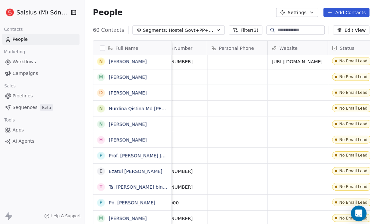
click at [209, 29] on span "Hostel Govt+PP+NEL" at bounding box center [191, 29] width 45 height 7
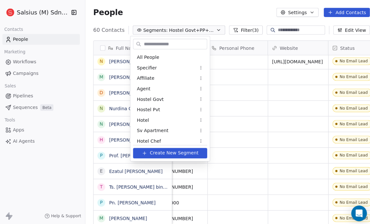
scroll to position [600, 0]
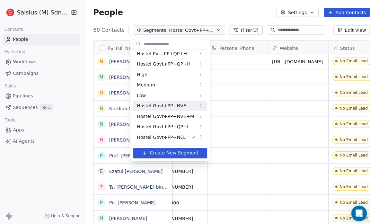
click at [181, 103] on span "Hostel Govt+PP+NVE" at bounding box center [162, 104] width 49 height 7
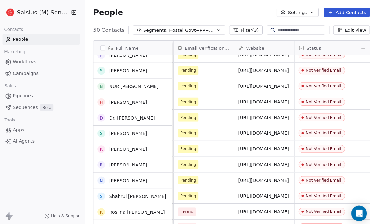
scroll to position [184, 0]
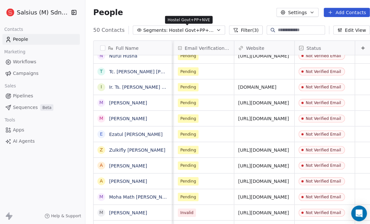
click at [200, 28] on span "Hostel Govt+PP+NVE" at bounding box center [191, 29] width 45 height 7
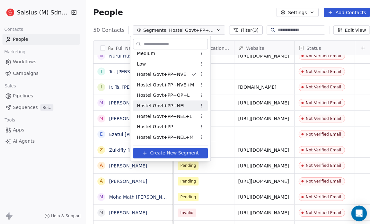
click at [182, 101] on div "Hostel Govt+PP+NEL" at bounding box center [171, 104] width 74 height 10
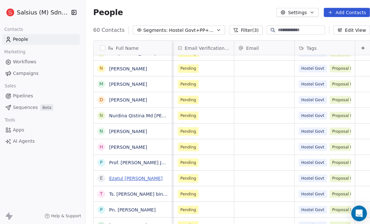
click at [136, 173] on link "Ezatul [PERSON_NAME]" at bounding box center [136, 175] width 53 height 5
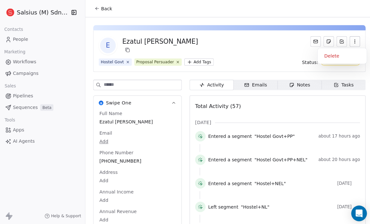
click at [349, 40] on icon "button" at bounding box center [351, 40] width 5 height 5
click at [335, 54] on div "Delete" at bounding box center [339, 55] width 43 height 10
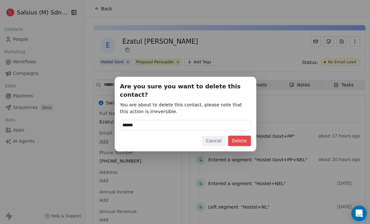
type input "******"
click at [237, 133] on button "Delete" at bounding box center [238, 138] width 22 height 10
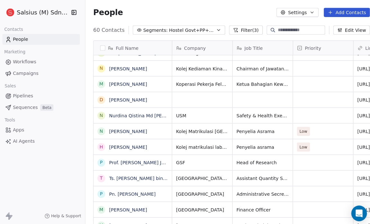
click at [200, 29] on span "Hostel Govt+PP+NEL" at bounding box center [191, 29] width 45 height 7
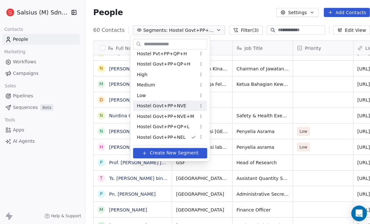
click at [173, 103] on span "Hostel Govt+PP+NVE" at bounding box center [162, 104] width 49 height 7
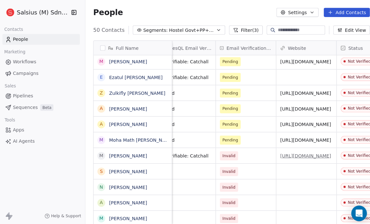
scroll to position [4, 552]
click at [129, 198] on link "[PERSON_NAME]" at bounding box center [128, 199] width 37 height 5
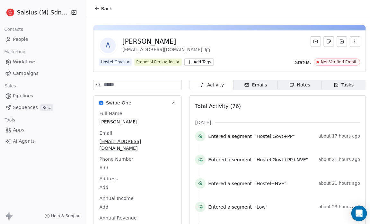
click at [352, 41] on icon "button" at bounding box center [352, 40] width 0 height 0
click at [333, 54] on div "Delete" at bounding box center [339, 55] width 43 height 10
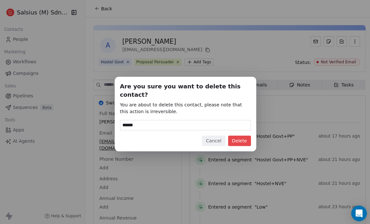
type input "******"
click at [239, 133] on button "Delete" at bounding box center [238, 138] width 22 height 10
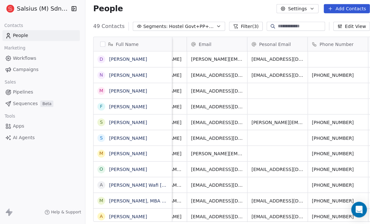
scroll to position [14, 0]
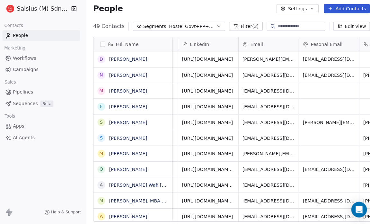
click at [199, 26] on button "Segments: Hostel Govt+PP+NVE" at bounding box center [178, 29] width 91 height 9
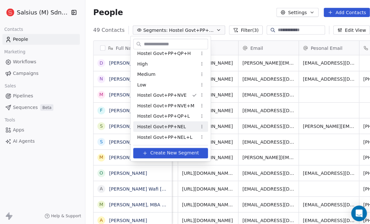
click at [177, 127] on span "Hostel Govt+PP+NEL" at bounding box center [162, 124] width 48 height 7
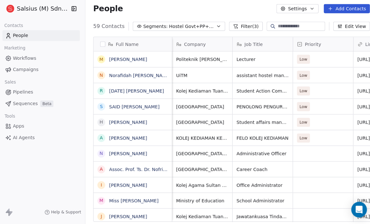
scroll to position [193, 285]
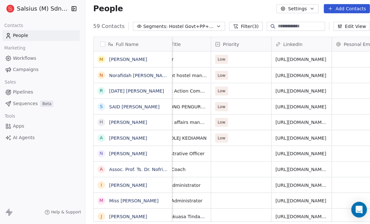
click at [201, 29] on span "Hostel Govt+PP+NEL" at bounding box center [191, 29] width 45 height 7
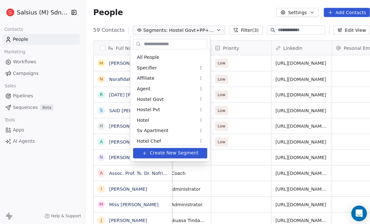
scroll to position [600, 0]
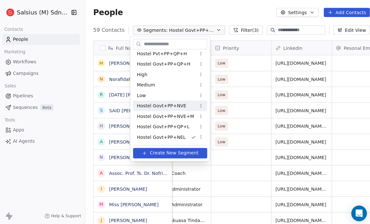
click at [188, 105] on div "Hostel Govt+PP+NVE" at bounding box center [170, 104] width 73 height 10
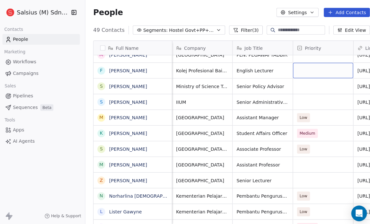
scroll to position [0, 0]
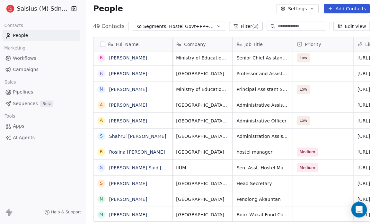
click at [203, 27] on span "Hostel Govt+PP+NVE" at bounding box center [191, 29] width 45 height 7
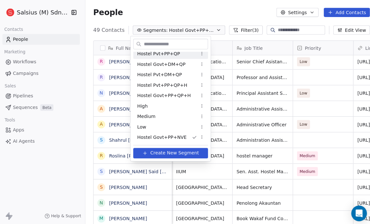
click at [183, 53] on div "Hostel Pvt+PP+QP" at bounding box center [171, 53] width 74 height 10
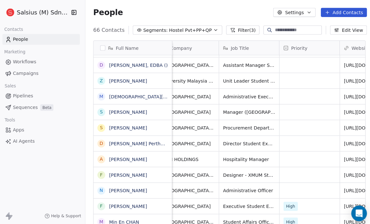
click at [212, 28] on icon "button" at bounding box center [214, 29] width 5 height 5
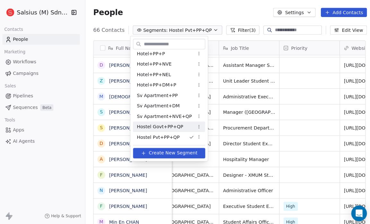
click at [179, 124] on div "Hostel Govt+PP+QP" at bounding box center [169, 125] width 71 height 10
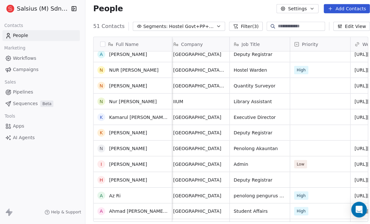
scroll to position [271, 0]
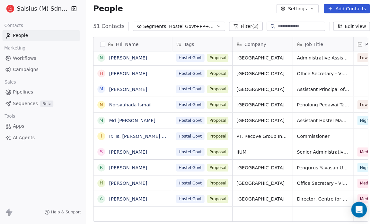
click at [208, 27] on button "Segments: Hostel Govt+PP+QP" at bounding box center [178, 29] width 91 height 9
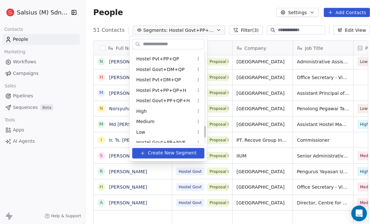
scroll to position [585, 0]
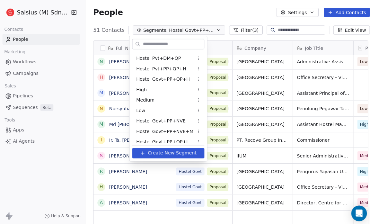
click at [176, 73] on div "Hostel Govt+PP+QP+H" at bounding box center [168, 78] width 71 height 10
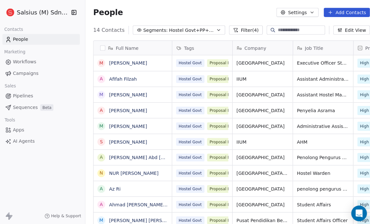
scroll to position [193, 284]
click at [191, 31] on span "Hostel Govt+PP+QP+H" at bounding box center [191, 29] width 45 height 7
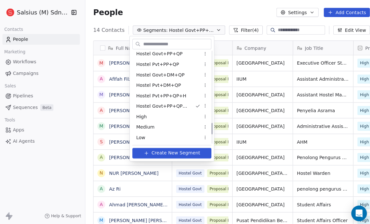
scroll to position [559, 0]
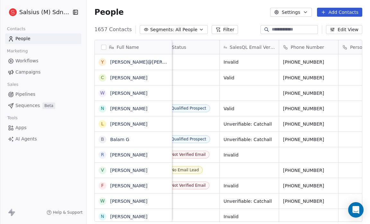
scroll to position [0, 543]
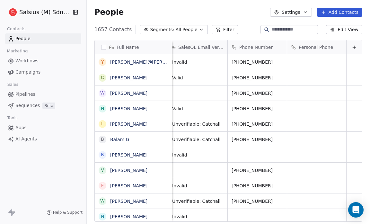
click at [178, 26] on span "All People" at bounding box center [186, 29] width 22 height 7
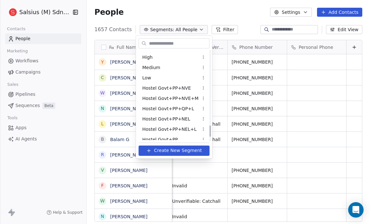
scroll to position [631, 0]
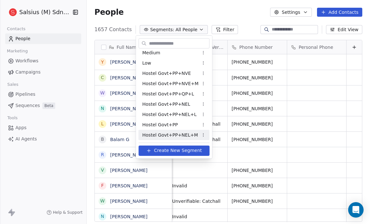
click at [174, 135] on span "Hostel Govt+PP+NEL+M" at bounding box center [170, 134] width 56 height 7
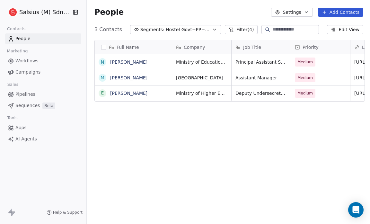
scroll to position [193, 282]
click at [181, 30] on span "Hostel Govt+PP+NEL+M" at bounding box center [188, 29] width 45 height 7
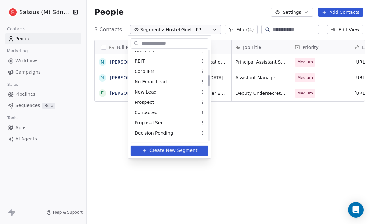
scroll to position [198, 0]
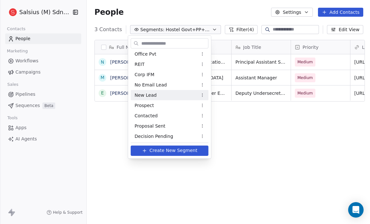
click at [155, 96] on div "New Lead" at bounding box center [170, 95] width 78 height 10
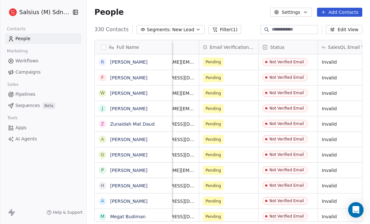
scroll to position [0, 0]
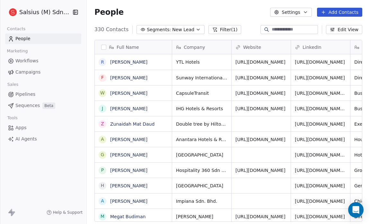
click at [181, 26] on span "New Lead" at bounding box center [183, 29] width 22 height 7
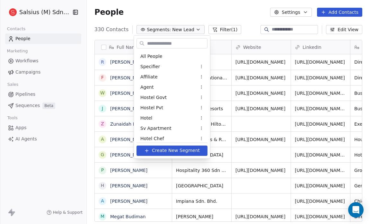
scroll to position [158, 0]
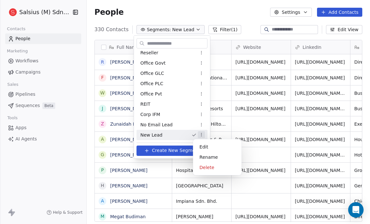
click at [197, 133] on html "Salsius (M) Sdn Bhd Contacts People Marketing Workflows Campaigns Sales Pipelin…" at bounding box center [185, 112] width 370 height 224
click at [198, 154] on div "Rename" at bounding box center [217, 157] width 43 height 10
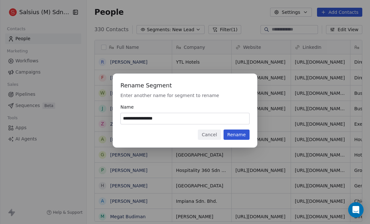
type input "**********"
click at [240, 133] on button "Rename" at bounding box center [237, 135] width 26 height 10
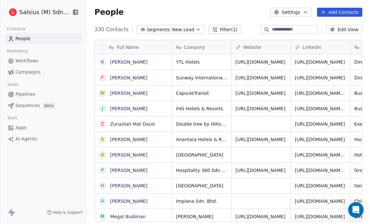
click at [188, 31] on button "Segments: New Lead" at bounding box center [171, 29] width 68 height 9
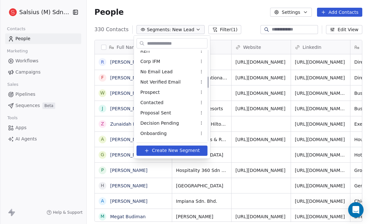
scroll to position [211, 0]
click at [176, 72] on div "No Email Lead" at bounding box center [172, 72] width 71 height 10
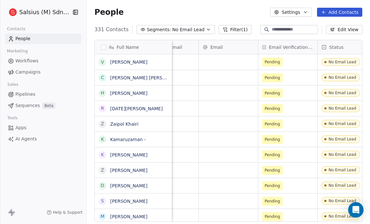
scroll to position [0, 0]
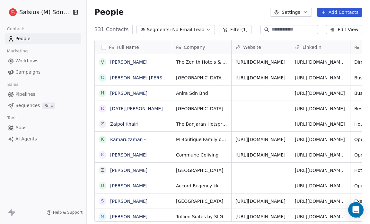
click at [206, 28] on icon "button" at bounding box center [208, 29] width 5 height 5
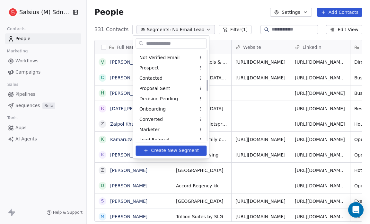
scroll to position [235, 0]
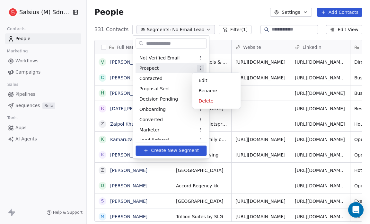
click at [195, 67] on html "Salsius (M) Sdn Bhd Contacts People Marketing Workflows Campaigns Sales Pipelin…" at bounding box center [185, 112] width 370 height 224
click at [199, 89] on div "Rename" at bounding box center [216, 90] width 43 height 10
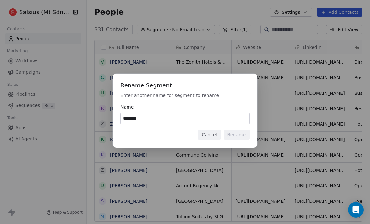
click at [123, 120] on input "********" at bounding box center [185, 118] width 129 height 11
type input "**********"
click at [232, 133] on button "Rename" at bounding box center [237, 135] width 26 height 10
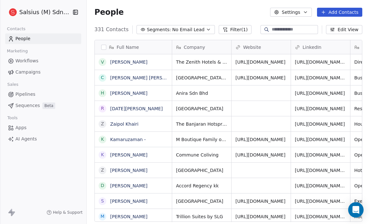
click at [206, 28] on icon "button" at bounding box center [208, 29] width 5 height 5
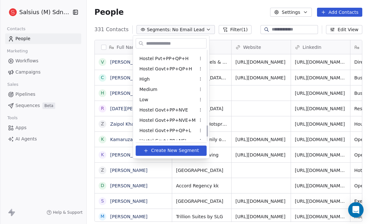
scroll to position [594, 0]
click at [157, 79] on div "High" at bounding box center [171, 79] width 71 height 10
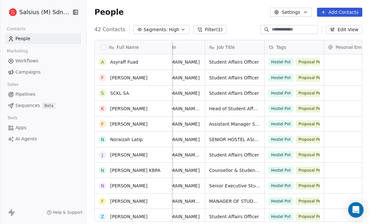
scroll to position [7, 0]
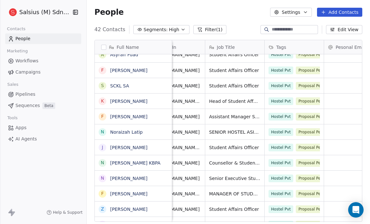
click at [202, 29] on button "Filter (1)" at bounding box center [209, 29] width 33 height 9
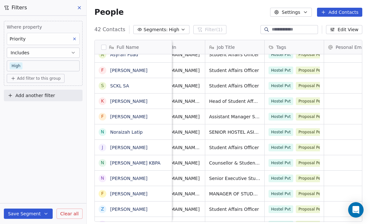
click at [168, 5] on div "People Settings Add Contacts" at bounding box center [228, 12] width 283 height 24
click at [127, 11] on div "People Settings Add Contacts" at bounding box center [228, 12] width 268 height 9
click at [74, 7] on div "Filters" at bounding box center [43, 7] width 86 height 15
click at [79, 7] on icon at bounding box center [79, 7] width 5 height 5
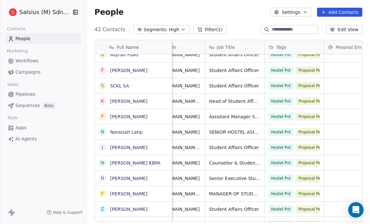
click at [162, 31] on span "Segments:" at bounding box center [156, 29] width 24 height 7
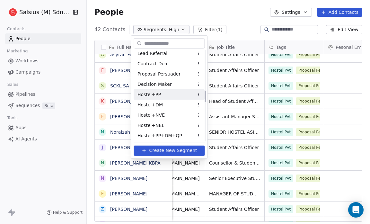
scroll to position [324, 0]
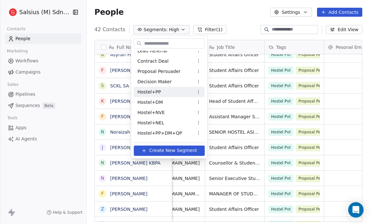
click at [150, 89] on span "Hostel+PP" at bounding box center [149, 91] width 23 height 7
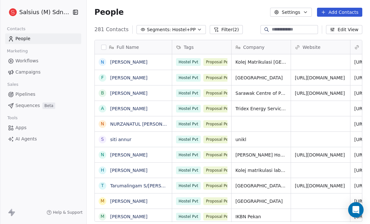
scroll to position [193, 279]
click at [218, 27] on button "Filter (2)" at bounding box center [226, 29] width 33 height 9
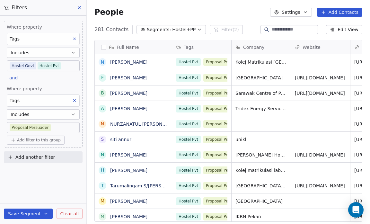
click at [74, 101] on icon at bounding box center [74, 100] width 4 height 4
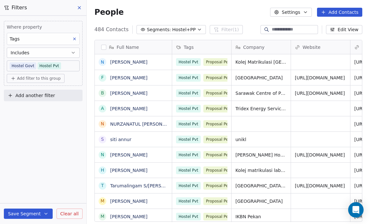
click at [76, 38] on icon at bounding box center [75, 39] width 2 height 2
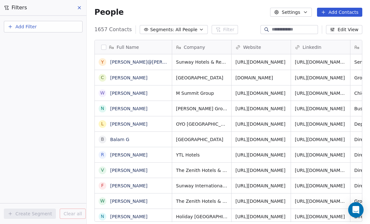
click at [190, 30] on button "Segments: All People" at bounding box center [174, 29] width 68 height 9
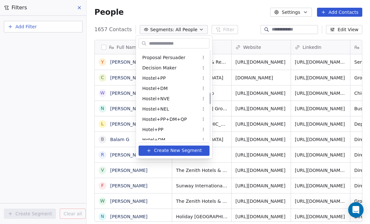
scroll to position [338, 0]
click at [158, 77] on span "Hostel+PP" at bounding box center [153, 78] width 23 height 7
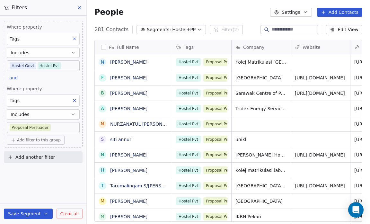
click at [176, 28] on span "Hostel+PP" at bounding box center [183, 29] width 23 height 7
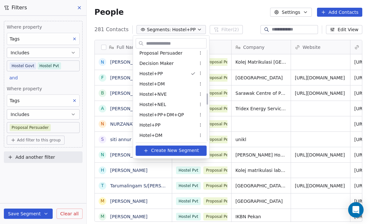
scroll to position [342, 0]
click at [155, 71] on span "Hostel+PP" at bounding box center [150, 73] width 23 height 7
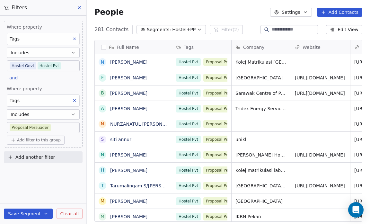
click at [24, 96] on div "Tags" at bounding box center [43, 100] width 73 height 12
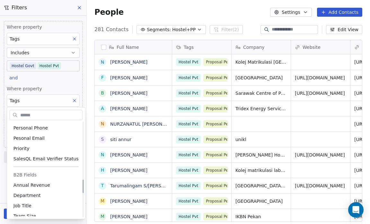
scroll to position [403, 0]
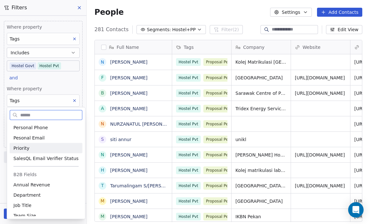
click at [30, 145] on div "Priority" at bounding box center [45, 148] width 65 height 6
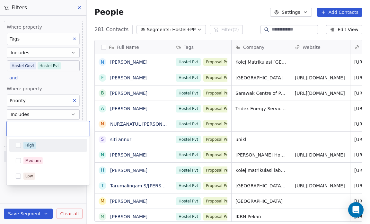
click at [13, 125] on body "Salsius (M) Sdn Bhd Contacts People Marketing Workflows Campaigns Sales Pipelin…" at bounding box center [185, 112] width 370 height 224
click at [18, 145] on button "Suggestions" at bounding box center [18, 145] width 5 height 5
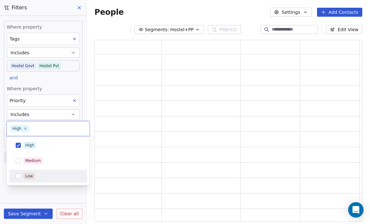
click at [9, 194] on html "Salsius (M) Sdn Bhd Contacts People Marketing Workflows Campaigns Sales Pipelin…" at bounding box center [185, 112] width 370 height 224
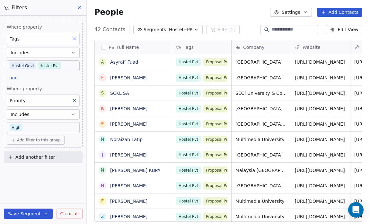
scroll to position [193, 279]
click at [75, 38] on icon at bounding box center [74, 39] width 4 height 4
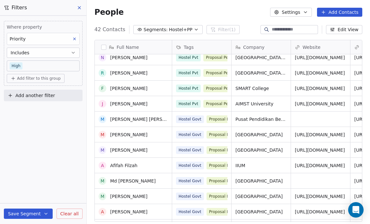
scroll to position [0, 0]
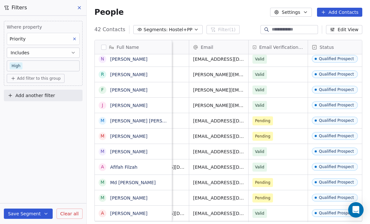
click at [346, 28] on button "Edit View" at bounding box center [344, 29] width 36 height 9
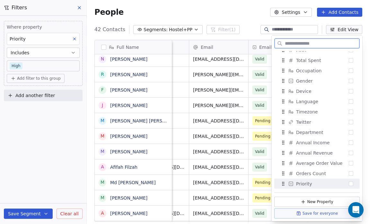
click at [349, 182] on button "Suggestions" at bounding box center [351, 184] width 4 height 4
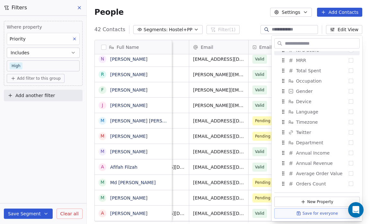
click at [222, 13] on div "People Settings Add Contacts" at bounding box center [228, 12] width 268 height 9
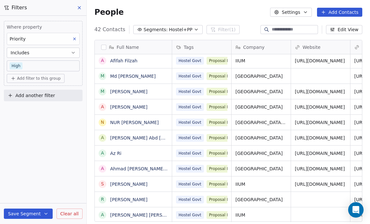
click at [30, 213] on button "Save Segment" at bounding box center [28, 214] width 49 height 10
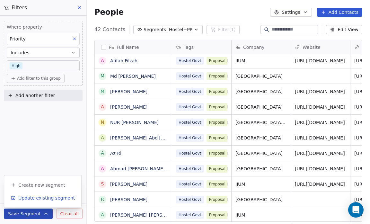
click at [37, 198] on span "Update existing segment" at bounding box center [46, 198] width 57 height 6
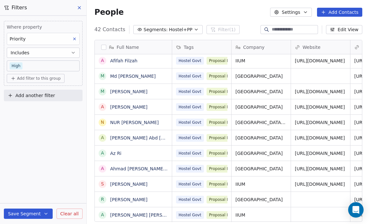
click at [169, 28] on span "Hostel+PP" at bounding box center [180, 29] width 23 height 7
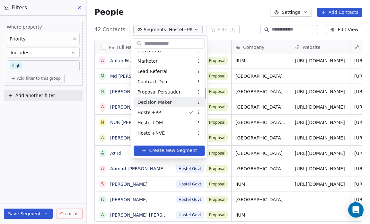
scroll to position [306, 0]
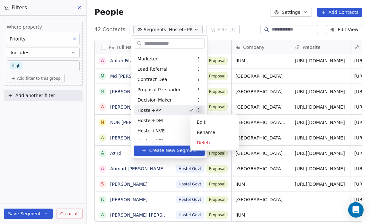
click at [195, 110] on html "Salsius (M) Sdn Bhd Contacts People Marketing Workflows Campaigns Sales Pipelin…" at bounding box center [185, 112] width 370 height 224
click at [209, 132] on div "Rename" at bounding box center [214, 132] width 43 height 10
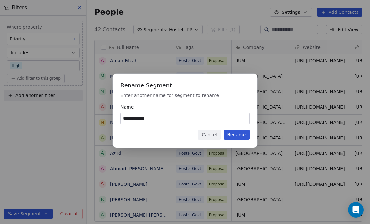
type input "**********"
click at [236, 134] on button "Rename" at bounding box center [237, 135] width 26 height 10
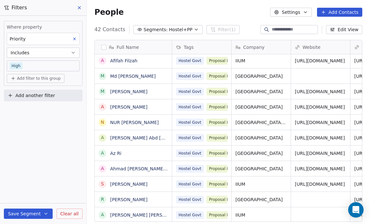
click at [163, 28] on button "Segments: Hostel+PP" at bounding box center [167, 29] width 69 height 9
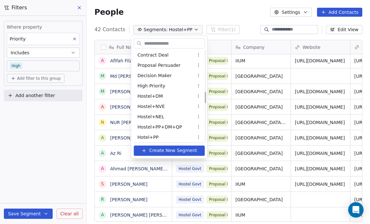
scroll to position [331, 0]
click at [155, 93] on span "Hostel+DM" at bounding box center [150, 95] width 25 height 7
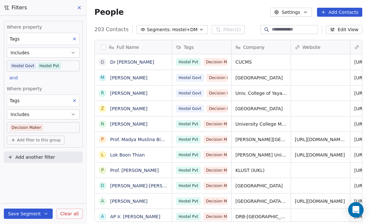
scroll to position [193, 279]
click at [22, 100] on div "Tags" at bounding box center [43, 100] width 73 height 12
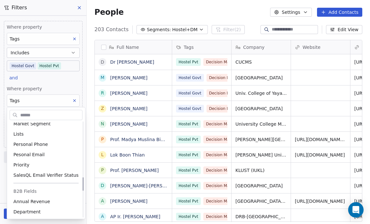
scroll to position [386, 0]
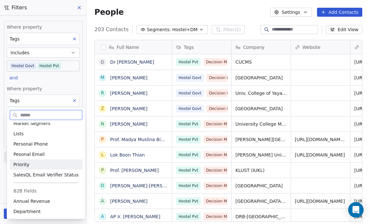
click at [25, 163] on span "Priority" at bounding box center [21, 164] width 16 height 6
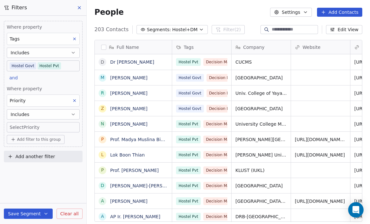
click at [17, 125] on body "Salsius (M) Sdn Bhd Contacts People Marketing Workflows Campaigns Sales Pipelin…" at bounding box center [185, 112] width 370 height 224
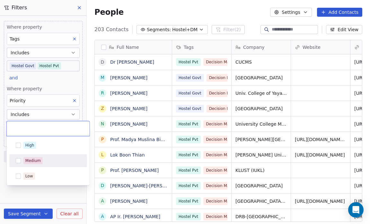
click at [17, 162] on button "Suggestions" at bounding box center [18, 160] width 5 height 5
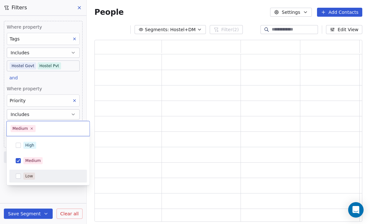
scroll to position [178, 264]
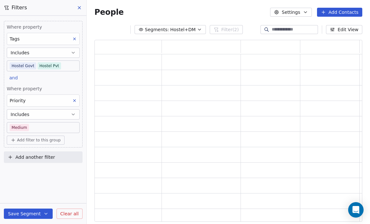
drag, startPoint x: 9, startPoint y: 190, endPoint x: 29, endPoint y: 145, distance: 49.0
click at [29, 145] on html "Salsius (M) Sdn Bhd Contacts People Marketing Workflows Campaigns Sales Pipelin…" at bounding box center [185, 112] width 370 height 224
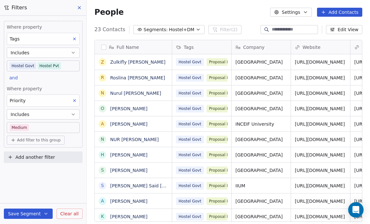
scroll to position [193, 279]
click at [75, 39] on icon at bounding box center [75, 39] width 2 height 2
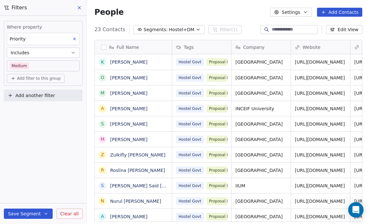
click at [18, 212] on button "Save Segment" at bounding box center [28, 214] width 49 height 10
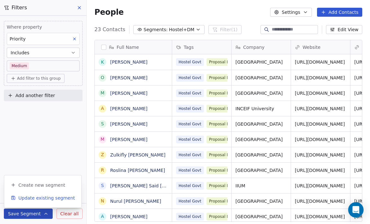
click at [35, 197] on span "Update existing segment" at bounding box center [46, 198] width 57 height 6
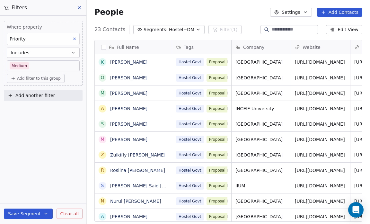
click at [169, 31] on span "Hostel+DM" at bounding box center [181, 29] width 25 height 7
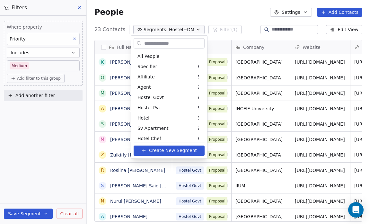
scroll to position [292, 0]
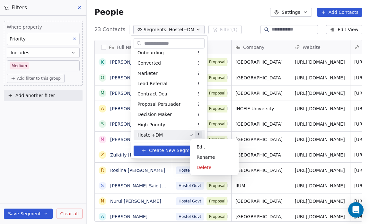
click at [194, 135] on html "Salsius (M) Sdn Bhd Contacts People Marketing Workflows Campaigns Sales Pipelin…" at bounding box center [185, 112] width 370 height 224
click at [208, 155] on div "Rename" at bounding box center [214, 157] width 43 height 10
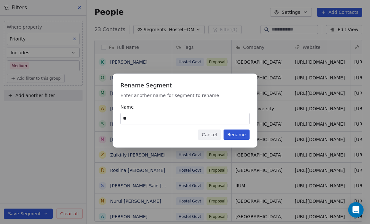
type input "*"
type input "**********"
click at [243, 135] on button "Rename" at bounding box center [237, 135] width 26 height 10
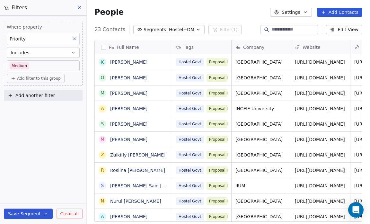
click at [160, 30] on span "Segments:" at bounding box center [156, 29] width 24 height 7
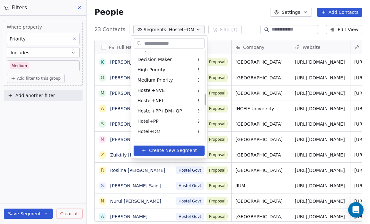
scroll to position [347, 0]
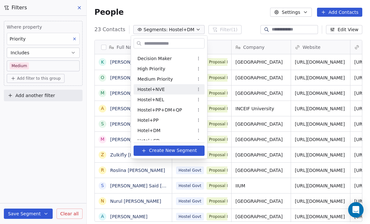
click at [147, 87] on span "Hostel+NVE" at bounding box center [151, 89] width 27 height 7
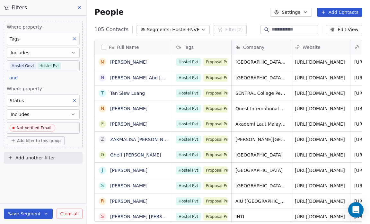
scroll to position [193, 279]
click at [172, 29] on span "Hostel+NVE" at bounding box center [185, 29] width 27 height 7
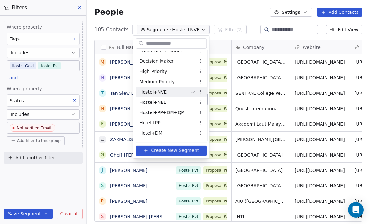
scroll to position [345, 0]
click at [160, 91] on span "Hostel+NVE" at bounding box center [152, 91] width 27 height 7
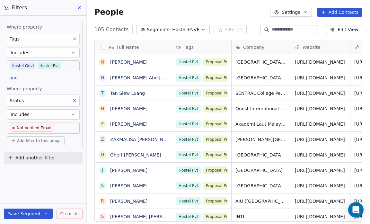
click at [26, 102] on div "Status" at bounding box center [43, 100] width 73 height 12
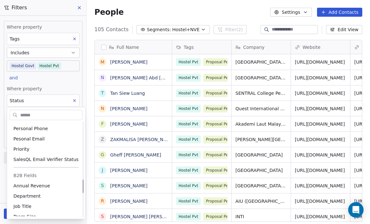
scroll to position [402, 0]
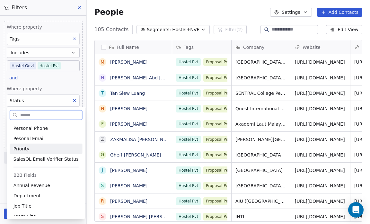
click at [31, 149] on div "Priority" at bounding box center [45, 149] width 65 height 6
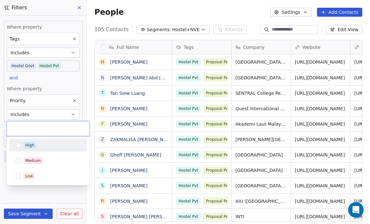
click at [12, 127] on body "Salsius (M) Sdn Bhd Contacts People Marketing Workflows Campaigns Sales Pipelin…" at bounding box center [185, 112] width 370 height 224
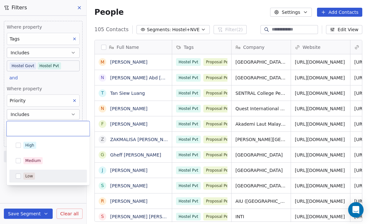
click at [20, 175] on button "Suggestions" at bounding box center [18, 176] width 5 height 5
click at [17, 190] on html "Salsius (M) Sdn Bhd Contacts People Marketing Workflows Campaigns Sales Pipelin…" at bounding box center [185, 112] width 370 height 224
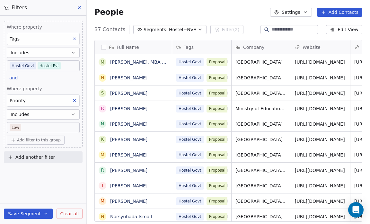
scroll to position [193, 279]
click at [74, 39] on icon at bounding box center [74, 39] width 4 height 4
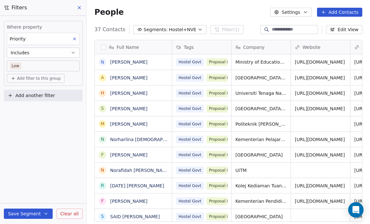
click at [24, 211] on button "Save Segment" at bounding box center [28, 214] width 49 height 10
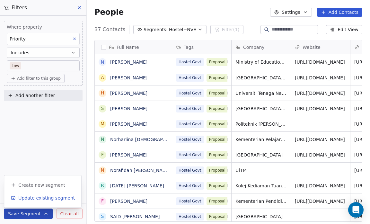
click at [36, 197] on span "Update existing segment" at bounding box center [46, 198] width 57 height 6
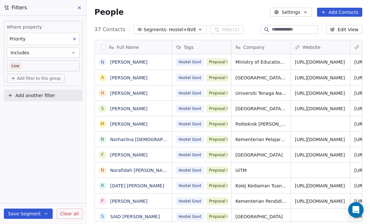
click at [182, 30] on span "Hostel+NVE" at bounding box center [182, 29] width 27 height 7
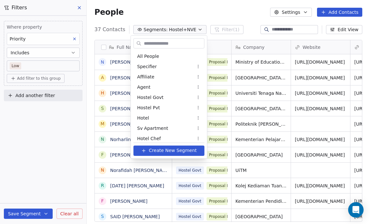
scroll to position [302, 0]
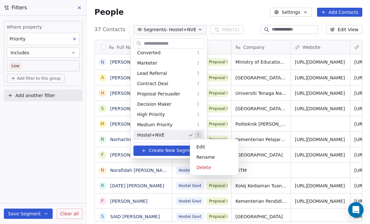
click at [194, 135] on html "Salsius (M) Sdn Bhd Contacts People Marketing Workflows Campaigns Sales Pipelin…" at bounding box center [185, 112] width 370 height 224
click at [201, 156] on div "Rename" at bounding box center [214, 157] width 43 height 10
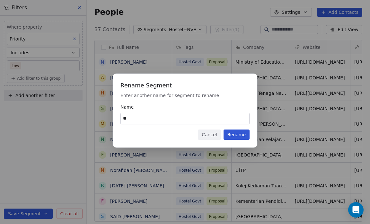
type input "*"
type input "**********"
click at [236, 133] on button "Rename" at bounding box center [237, 135] width 26 height 10
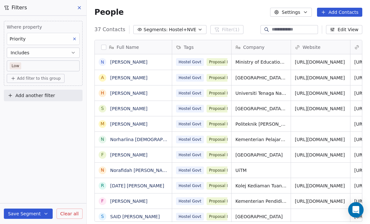
click at [182, 31] on span "Hostel+NVE" at bounding box center [182, 29] width 27 height 7
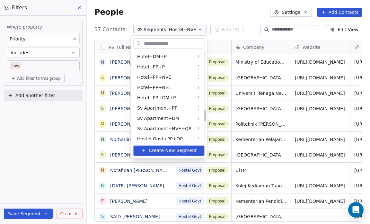
scroll to position [473, 0]
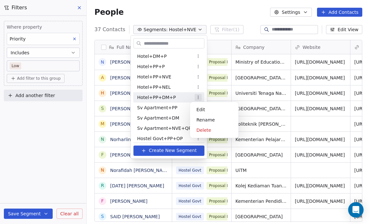
click at [194, 98] on html "Salsius (M) Sdn Bhd Contacts People Marketing Workflows Campaigns Sales Pipelin…" at bounding box center [185, 112] width 370 height 224
click at [209, 121] on div "Rename" at bounding box center [214, 120] width 43 height 10
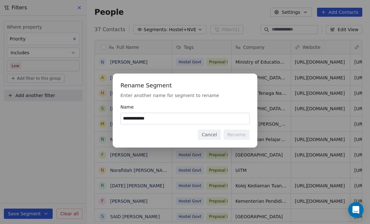
click at [155, 118] on input "**********" at bounding box center [185, 118] width 129 height 11
type input "**********"
click at [240, 133] on button "Rename" at bounding box center [237, 135] width 26 height 10
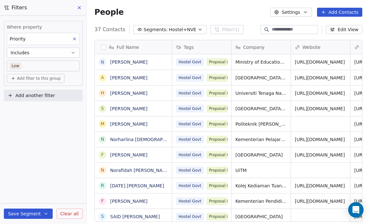
click at [175, 30] on span "Hostel+NVE" at bounding box center [182, 29] width 27 height 7
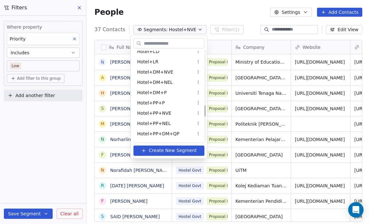
scroll to position [436, 0]
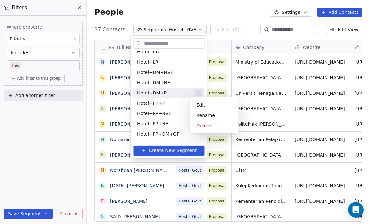
click at [193, 92] on html "Salsius (M) Sdn Bhd Contacts People Marketing Workflows Campaigns Sales Pipelin…" at bounding box center [185, 112] width 370 height 224
click at [181, 100] on html "Salsius (M) Sdn Bhd Contacts People Marketing Workflows Campaigns Sales Pipelin…" at bounding box center [185, 112] width 370 height 224
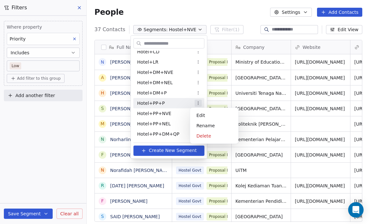
click at [194, 103] on html "Salsius (M) Sdn Bhd Contacts People Marketing Workflows Campaigns Sales Pipelin…" at bounding box center [185, 112] width 370 height 224
click at [205, 125] on div "Rename" at bounding box center [214, 126] width 43 height 10
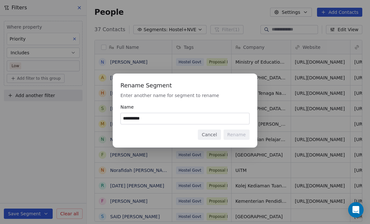
click at [146, 118] on input "**********" at bounding box center [185, 118] width 129 height 11
type input "**********"
click at [233, 134] on button "Rename" at bounding box center [237, 135] width 26 height 10
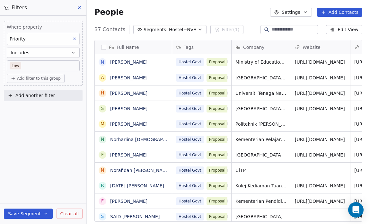
click at [169, 31] on span "Hostel+NVE" at bounding box center [182, 29] width 27 height 7
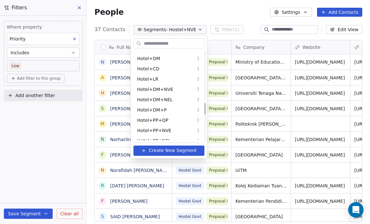
scroll to position [419, 0]
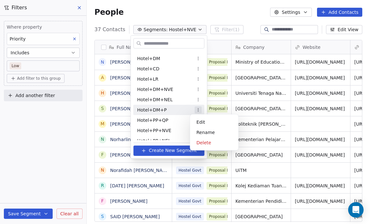
click at [194, 110] on html "Salsius (M) Sdn Bhd Contacts People Marketing Workflows Campaigns Sales Pipelin…" at bounding box center [185, 112] width 370 height 224
click at [203, 131] on div "Rename" at bounding box center [214, 132] width 43 height 10
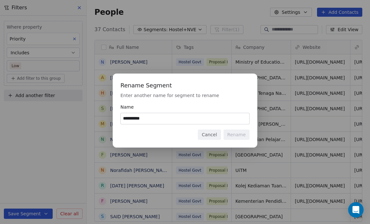
click at [148, 118] on input "**********" at bounding box center [185, 118] width 129 height 11
type input "**********"
click at [234, 134] on button "Rename" at bounding box center [237, 135] width 26 height 10
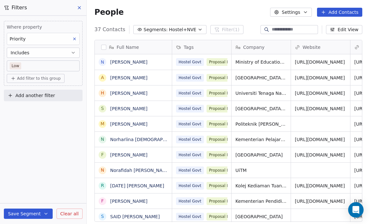
click at [169, 31] on span "Hostel+NVE" at bounding box center [182, 29] width 27 height 7
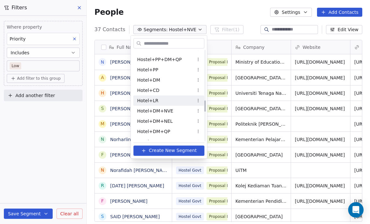
scroll to position [398, 0]
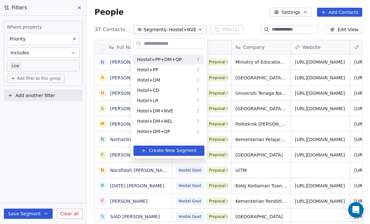
click at [174, 58] on span "Hostel+PP+DM+QP" at bounding box center [159, 59] width 45 height 7
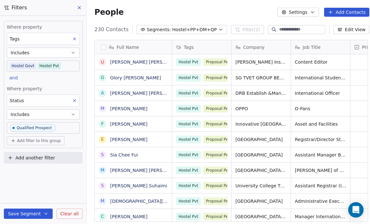
scroll to position [193, 285]
click at [58, 66] on body "Salsius (M) Sdn Bhd Contacts People Marketing Workflows Campaigns Sales Pipelin…" at bounding box center [185, 112] width 370 height 224
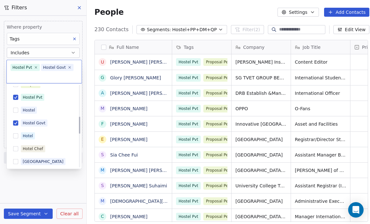
scroll to position [150, 0]
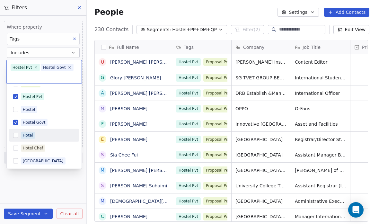
click at [16, 134] on button "Suggestions" at bounding box center [15, 135] width 5 height 5
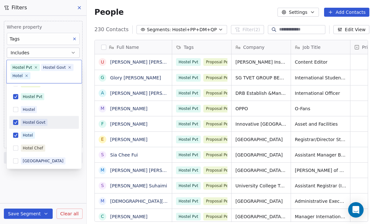
click at [15, 120] on button "Suggestions" at bounding box center [15, 122] width 5 height 5
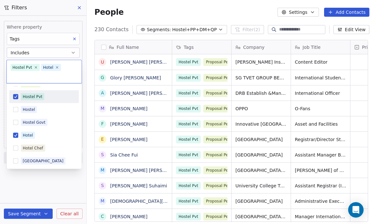
click at [14, 96] on button "Suggestions" at bounding box center [15, 96] width 5 height 5
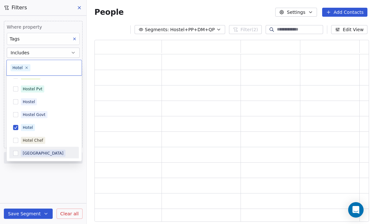
click at [1, 166] on html "Salsius (M) Sdn Bhd Contacts People Marketing Workflows Campaigns Sales Pipelin…" at bounding box center [185, 112] width 370 height 224
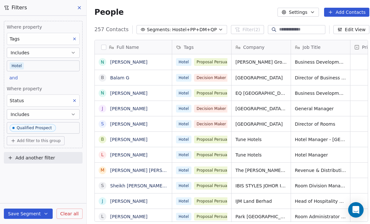
scroll to position [193, 285]
click at [31, 65] on body "Salsius (M) Sdn Bhd Contacts People Marketing Workflows Campaigns Sales Pipelin…" at bounding box center [185, 112] width 370 height 224
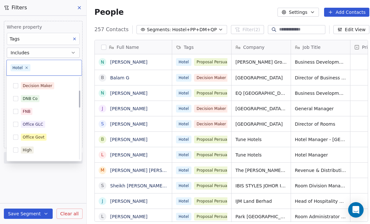
scroll to position [63, 0]
click at [16, 86] on button "Suggestions" at bounding box center [15, 86] width 5 height 5
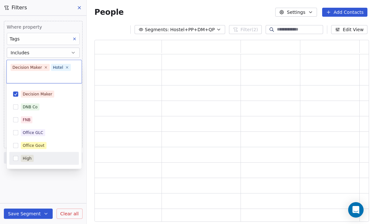
click at [16, 183] on html "Salsius (M) Sdn Bhd Contacts People Marketing Workflows Campaigns Sales Pipelin…" at bounding box center [185, 112] width 370 height 224
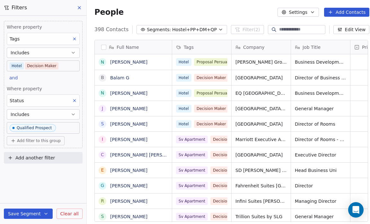
scroll to position [193, 285]
click at [58, 65] on body "Salsius (M) Sdn Bhd Contacts People Marketing Workflows Campaigns Sales Pipelin…" at bounding box center [185, 112] width 370 height 224
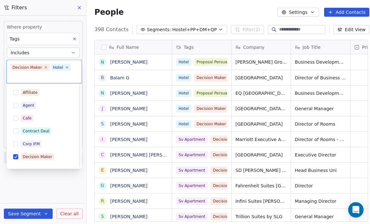
scroll to position [63, 0]
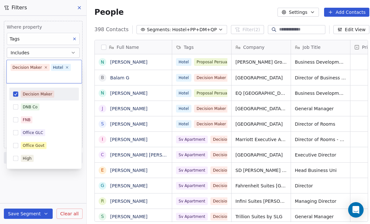
click at [14, 94] on button "Suggestions" at bounding box center [15, 94] width 5 height 5
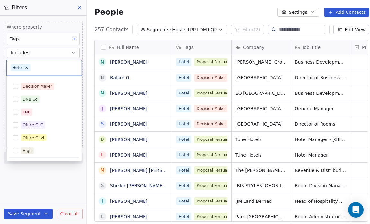
click at [24, 186] on html "Salsius (M) Sdn Bhd Contacts People Marketing Workflows Campaigns Sales Pipelin…" at bounding box center [185, 112] width 370 height 224
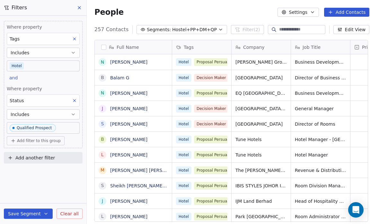
click at [24, 186] on html "Salsius (M) Sdn Bhd Contacts People Marketing Workflows Campaigns Sales Pipelin…" at bounding box center [185, 112] width 370 height 224
click at [62, 102] on div "Status" at bounding box center [43, 100] width 73 height 12
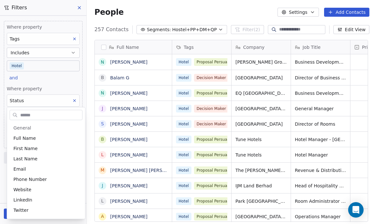
scroll to position [81, 0]
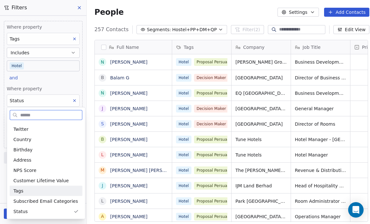
click at [39, 188] on div "Tags" at bounding box center [45, 191] width 65 height 6
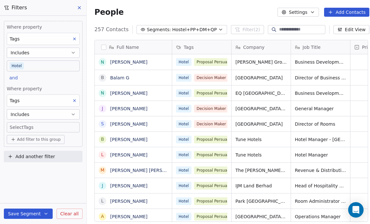
click at [21, 125] on body "Salsius (M) Sdn Bhd Contacts People Marketing Workflows Campaigns Sales Pipelin…" at bounding box center [185, 112] width 370 height 224
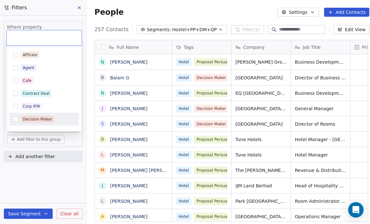
click at [16, 118] on button "Suggestions" at bounding box center [15, 119] width 5 height 5
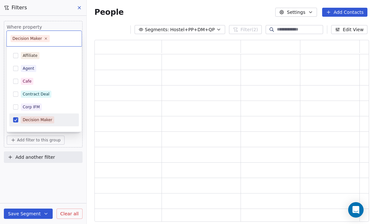
click at [2, 157] on html "Salsius (M) Sdn Bhd Contacts People Marketing Workflows Campaigns Sales Pipelin…" at bounding box center [185, 112] width 370 height 224
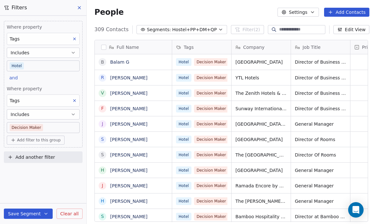
scroll to position [193, 285]
click at [58, 138] on span "Add filter to this group" at bounding box center [39, 140] width 44 height 5
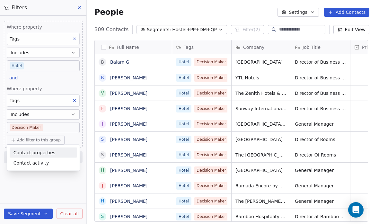
click at [54, 155] on div "Contact properties" at bounding box center [43, 152] width 60 height 7
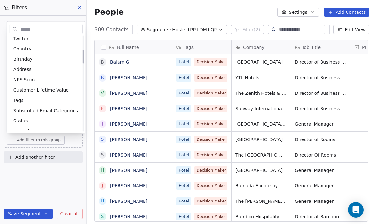
scroll to position [102, 0]
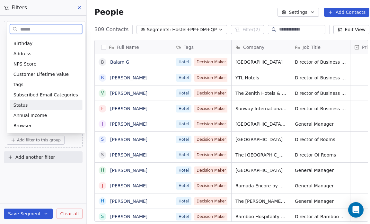
click at [34, 104] on div "Status" at bounding box center [45, 105] width 65 height 6
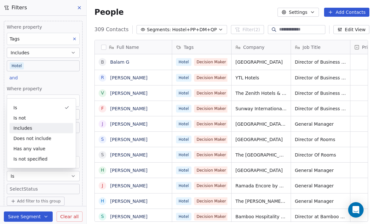
click at [35, 130] on div "Includes" at bounding box center [42, 128] width 64 height 10
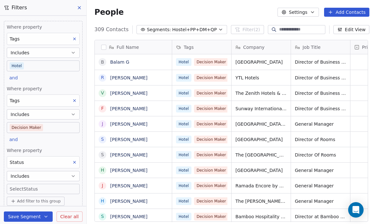
scroll to position [18, 0]
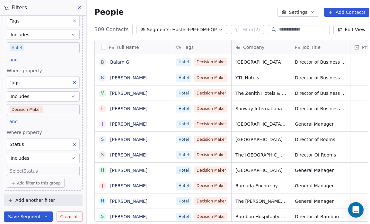
click at [20, 169] on body "Salsius (M) Sdn Bhd Contacts People Marketing Workflows Campaigns Sales Pipelin…" at bounding box center [185, 112] width 370 height 224
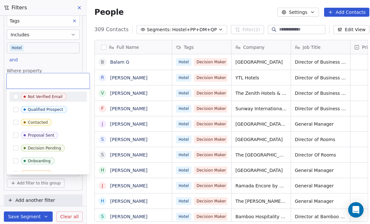
click at [17, 99] on div "Not Verified Email" at bounding box center [48, 97] width 78 height 10
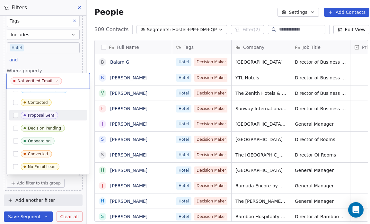
scroll to position [0, 0]
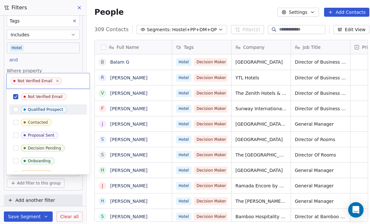
click at [16, 109] on button "Suggestions" at bounding box center [15, 109] width 5 height 5
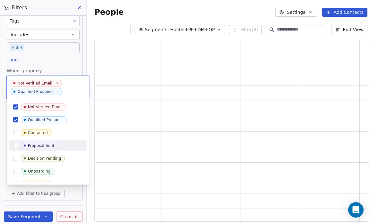
click at [0, 144] on html "Salsius (M) Sdn Bhd Contacts People Marketing Workflows Campaigns Sales Pipelin…" at bounding box center [185, 112] width 370 height 224
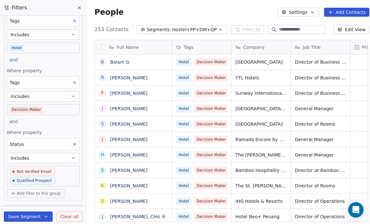
scroll to position [193, 285]
click at [40, 191] on span "Add filter to this group" at bounding box center [39, 193] width 44 height 5
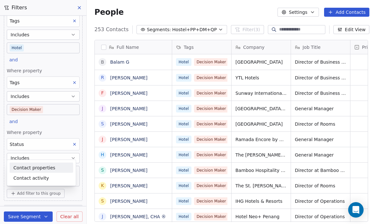
click at [35, 166] on span "Contact properties" at bounding box center [34, 167] width 42 height 7
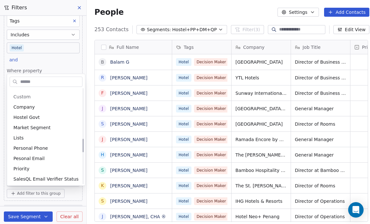
scroll to position [351, 0]
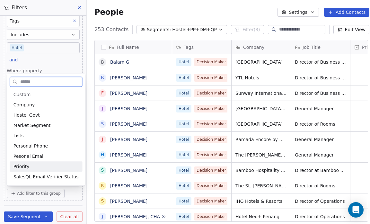
click at [34, 166] on div "Priority" at bounding box center [45, 166] width 65 height 6
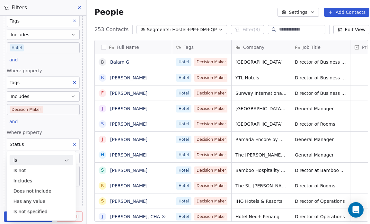
click at [34, 166] on div "Is not" at bounding box center [42, 170] width 64 height 10
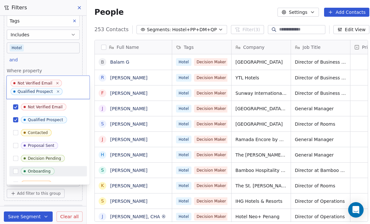
click at [2, 187] on html "Salsius (M) Sdn Bhd Contacts People Marketing Workflows Campaigns Sales Pipelin…" at bounding box center [185, 112] width 370 height 224
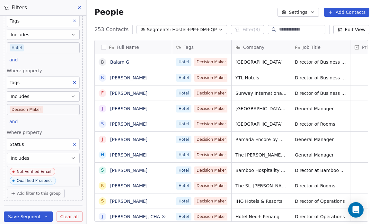
click at [40, 191] on span "Add filter to this group" at bounding box center [39, 193] width 44 height 5
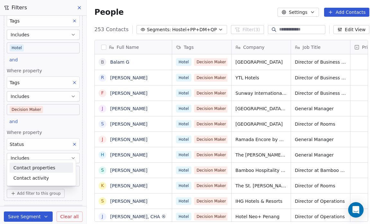
click at [42, 164] on span "Contact properties" at bounding box center [34, 167] width 42 height 7
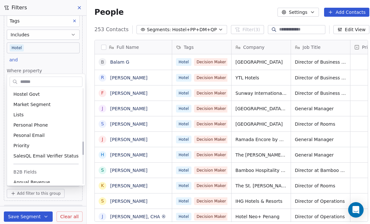
scroll to position [378, 0]
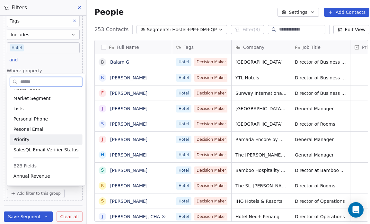
click at [32, 138] on div "Priority" at bounding box center [45, 139] width 65 height 6
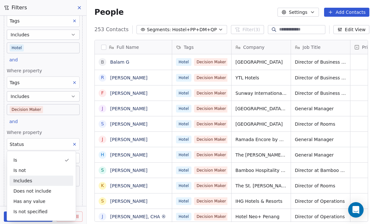
click at [32, 177] on div "Includes" at bounding box center [42, 180] width 64 height 10
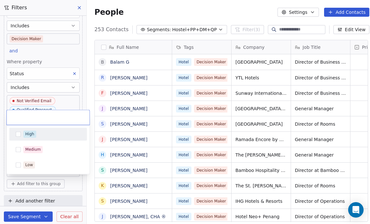
click at [22, 171] on body "Salsius (M) Sdn Bhd Contacts People Marketing Workflows Campaigns Sales Pipelin…" at bounding box center [185, 112] width 370 height 224
click at [18, 136] on button "Suggestions" at bounding box center [18, 133] width 5 height 5
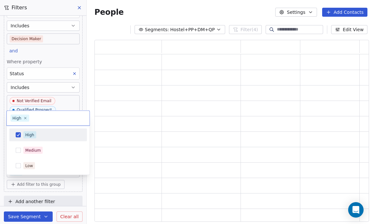
click at [1, 156] on html "Salsius (M) Sdn Bhd Contacts People Marketing Workflows Campaigns Sales Pipelin…" at bounding box center [185, 112] width 370 height 224
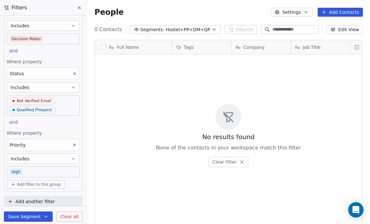
scroll to position [193, 279]
click at [26, 198] on span "Add another filter" at bounding box center [35, 201] width 40 height 7
click at [38, 216] on html "Salsius (M) Sdn Bhd Contacts People Marketing Workflows Campaigns Sales Pipelin…" at bounding box center [185, 112] width 370 height 224
click at [32, 216] on button "Save Segment" at bounding box center [28, 216] width 49 height 10
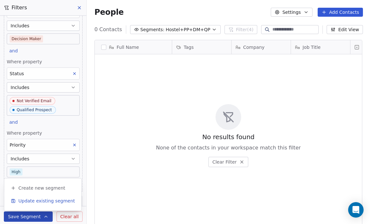
click at [39, 200] on span "Update existing segment" at bounding box center [46, 201] width 57 height 6
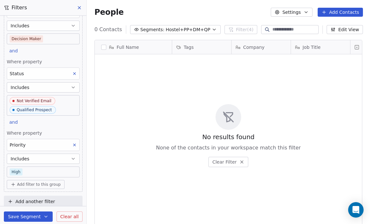
click at [178, 28] on span "Hostel+PP+DM+QP" at bounding box center [188, 29] width 45 height 7
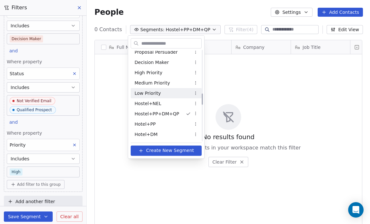
scroll to position [344, 0]
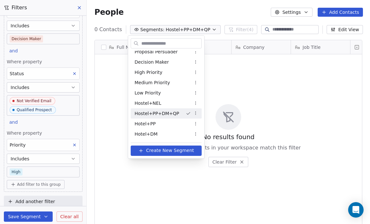
click at [190, 112] on html "Salsius (M) Sdn Bhd Contacts People Marketing Workflows Campaigns Sales Pipelin…" at bounding box center [185, 112] width 370 height 224
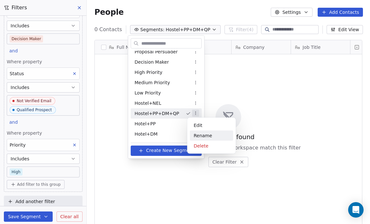
click at [201, 133] on div "Rename" at bounding box center [211, 135] width 43 height 10
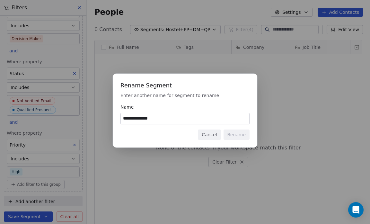
click at [131, 118] on input "**********" at bounding box center [185, 118] width 129 height 11
click at [145, 118] on input "**********" at bounding box center [185, 118] width 129 height 11
click at [141, 118] on input "**********" at bounding box center [185, 118] width 129 height 11
click at [143, 119] on input "**********" at bounding box center [185, 118] width 129 height 11
click at [156, 119] on input "**********" at bounding box center [185, 118] width 129 height 11
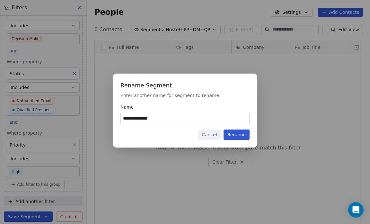
click at [166, 118] on input "**********" at bounding box center [185, 118] width 129 height 11
type input "**********"
click at [238, 134] on button "Rename" at bounding box center [237, 135] width 26 height 10
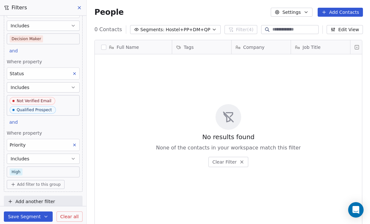
click at [191, 27] on span "Hostel+PP+DM+QP" at bounding box center [188, 29] width 45 height 7
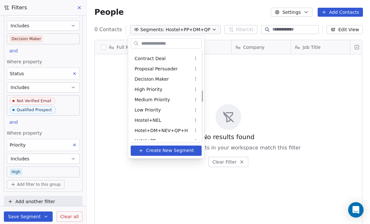
scroll to position [327, 0]
click at [166, 120] on div "Hostel+NEL" at bounding box center [166, 120] width 71 height 10
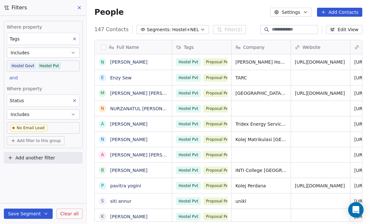
scroll to position [193, 279]
click at [62, 63] on body "Salsius (M) Sdn Bhd Contacts People Marketing Workflows Campaigns Sales Pipelin…" at bounding box center [185, 112] width 370 height 224
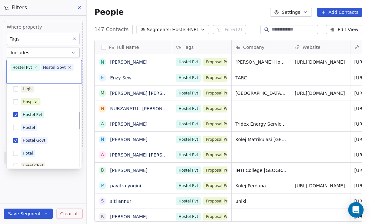
scroll to position [132, 0]
click at [16, 153] on button "Suggestions" at bounding box center [15, 152] width 5 height 5
click at [15, 141] on button "Suggestions" at bounding box center [15, 140] width 5 height 5
click at [16, 114] on button "Suggestions" at bounding box center [15, 114] width 5 height 5
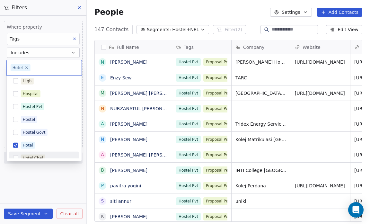
click at [19, 176] on html "Salsius (M) Sdn Bhd Contacts People Marketing Workflows Campaigns Sales Pipelin…" at bounding box center [185, 112] width 370 height 224
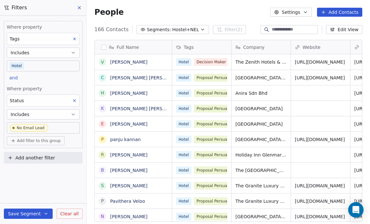
scroll to position [193, 279]
click at [54, 99] on div "Status" at bounding box center [43, 100] width 73 height 12
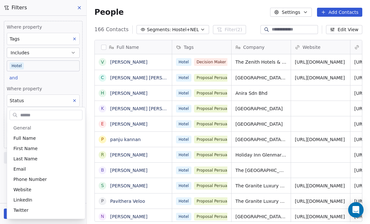
scroll to position [81, 0]
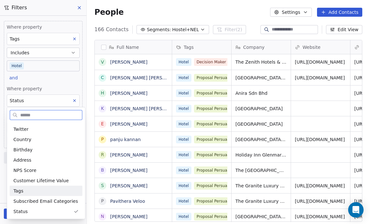
click at [19, 191] on span "Tags" at bounding box center [18, 191] width 10 height 6
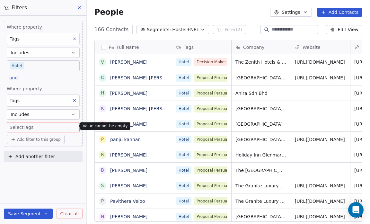
click at [17, 126] on body "Salsius (M) Sdn Bhd Contacts People Marketing Workflows Campaigns Sales Pipelin…" at bounding box center [185, 112] width 370 height 224
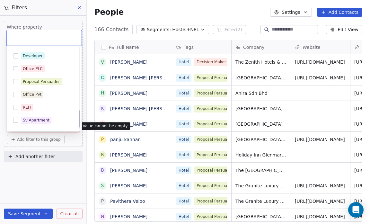
scroll to position [305, 0]
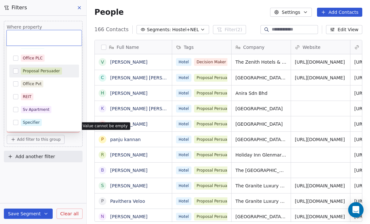
click at [16, 71] on button "Suggestions" at bounding box center [15, 70] width 5 height 5
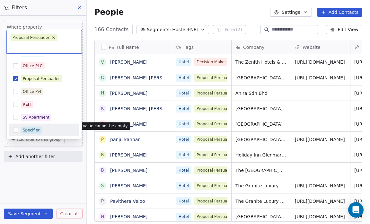
click at [14, 177] on html "Salsius (M) Sdn Bhd Contacts People Marketing Workflows Campaigns Sales Pipelin…" at bounding box center [185, 112] width 370 height 224
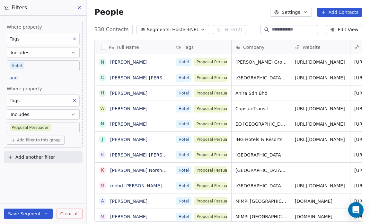
scroll to position [193, 279]
click at [21, 138] on span "Add filter to this group" at bounding box center [39, 140] width 44 height 5
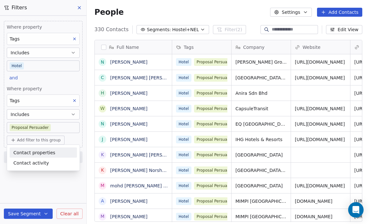
click at [23, 151] on span "Contact properties" at bounding box center [34, 152] width 42 height 7
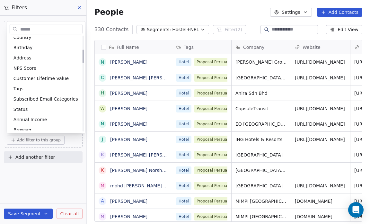
scroll to position [98, 0]
click at [23, 108] on span "Status" at bounding box center [20, 109] width 14 height 6
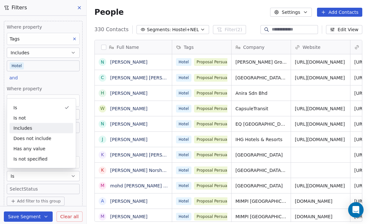
click at [22, 129] on div "Includes" at bounding box center [42, 128] width 64 height 10
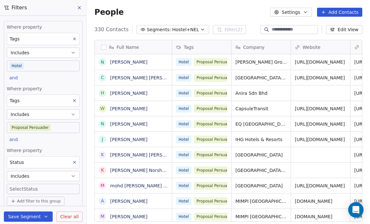
click at [13, 188] on body "Salsius (M) Sdn Bhd Contacts People Marketing Workflows Campaigns Sales Pipelin…" at bounding box center [185, 112] width 370 height 224
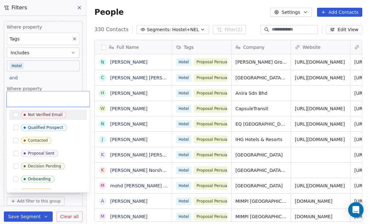
click at [15, 113] on button "Suggestions" at bounding box center [15, 114] width 5 height 5
click at [15, 129] on button "Suggestions" at bounding box center [15, 127] width 5 height 5
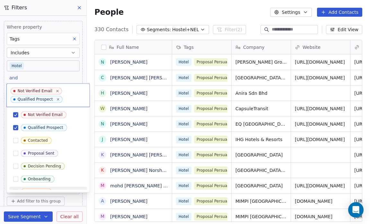
click at [1, 202] on html "Salsius (M) Sdn Bhd Contacts People Marketing Workflows Campaigns Sales Pipelin…" at bounding box center [185, 112] width 370 height 224
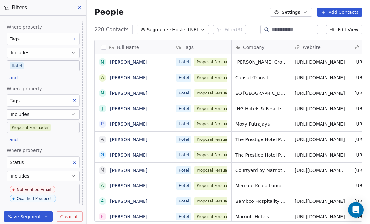
scroll to position [28, 0]
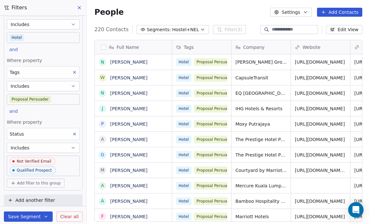
click at [24, 181] on span "Add filter to this group" at bounding box center [39, 183] width 44 height 5
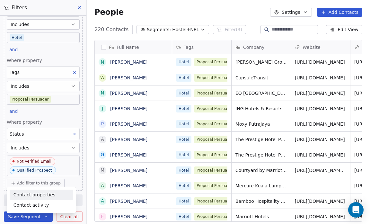
click at [25, 192] on span "Contact properties" at bounding box center [34, 195] width 42 height 7
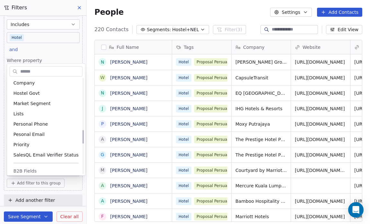
scroll to position [361, 0]
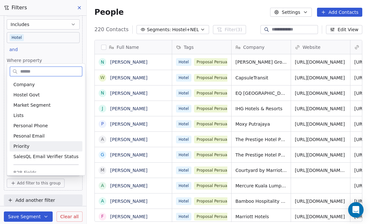
click at [31, 147] on div "Priority" at bounding box center [45, 146] width 65 height 6
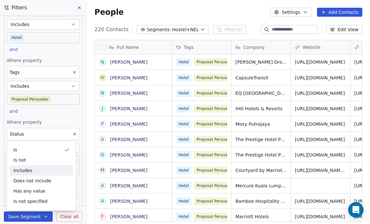
click at [31, 169] on div "Includes" at bounding box center [42, 170] width 64 height 10
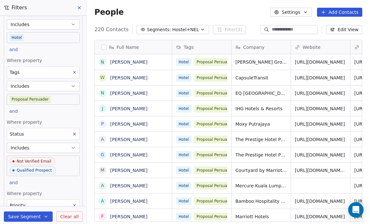
scroll to position [89, 0]
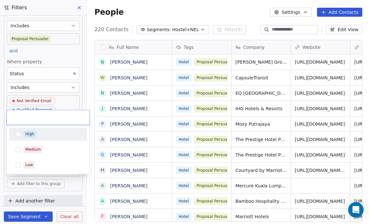
click at [14, 169] on body "Salsius (M) Sdn Bhd Contacts People Marketing Workflows Campaigns Sales Pipelin…" at bounding box center [185, 112] width 370 height 224
click at [19, 133] on button "Suggestions" at bounding box center [18, 133] width 5 height 5
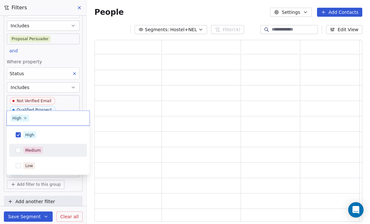
click at [0, 187] on html "Salsius (M) Sdn Bhd Contacts People Marketing Workflows Campaigns Sales Pipelin…" at bounding box center [185, 112] width 370 height 224
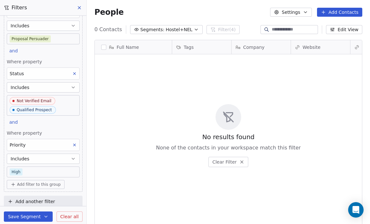
scroll to position [193, 279]
click at [23, 216] on button "Save Segment" at bounding box center [28, 216] width 49 height 10
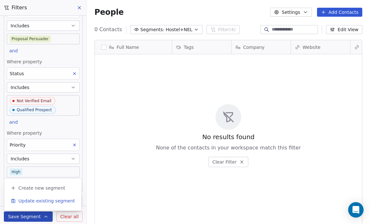
click at [31, 201] on span "Update existing segment" at bounding box center [46, 201] width 57 height 6
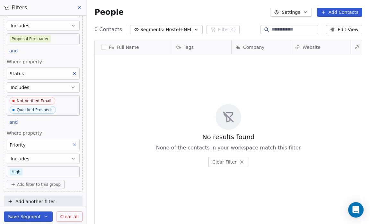
click at [166, 28] on span "Hostel+NEL" at bounding box center [179, 29] width 27 height 7
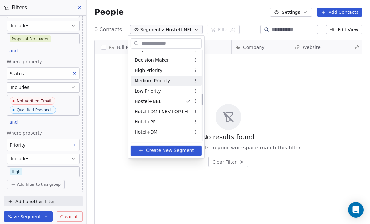
scroll to position [346, 0]
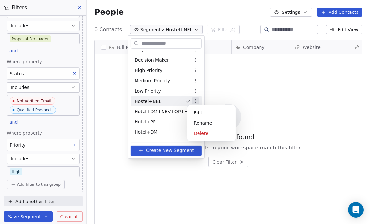
click at [192, 100] on html "Salsius (M) Sdn Bhd Contacts People Marketing Workflows Campaigns Sales Pipelin…" at bounding box center [185, 112] width 370 height 224
click at [203, 121] on div "Rename" at bounding box center [211, 123] width 43 height 10
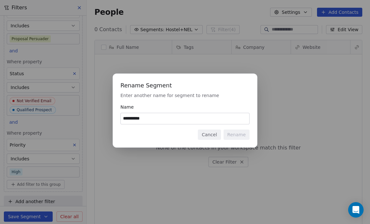
drag, startPoint x: 147, startPoint y: 116, endPoint x: 133, endPoint y: 121, distance: 15.1
click at [133, 121] on input "**********" at bounding box center [185, 118] width 129 height 11
click at [130, 120] on input "**********" at bounding box center [185, 118] width 129 height 11
click at [145, 119] on input "*********" at bounding box center [185, 118] width 129 height 11
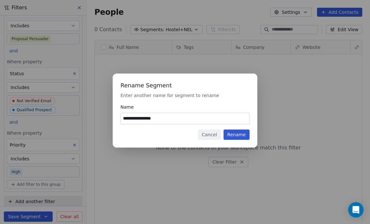
type input "**********"
click at [240, 134] on button "Rename" at bounding box center [237, 135] width 26 height 10
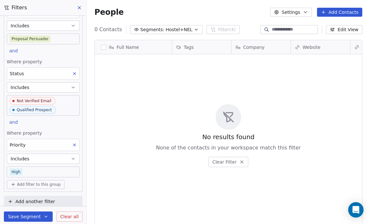
click at [168, 28] on span "Hostel+NEL" at bounding box center [179, 29] width 27 height 7
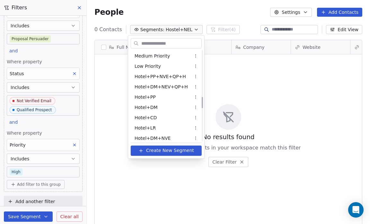
scroll to position [371, 0]
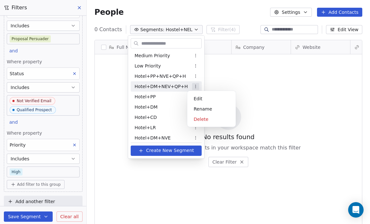
click at [189, 86] on html "Salsius (M) Sdn Bhd Contacts People Marketing Workflows Campaigns Sales Pipelin…" at bounding box center [185, 112] width 370 height 224
click at [197, 107] on div "Rename" at bounding box center [211, 109] width 43 height 10
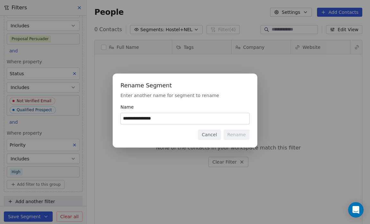
click at [154, 120] on input "**********" at bounding box center [185, 118] width 129 height 11
click at [154, 118] on input "**********" at bounding box center [185, 118] width 129 height 11
type input "**********"
click at [236, 136] on button "Rename" at bounding box center [237, 135] width 26 height 10
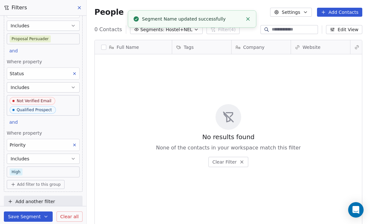
click at [186, 30] on span "Hostel+NEL" at bounding box center [179, 29] width 27 height 7
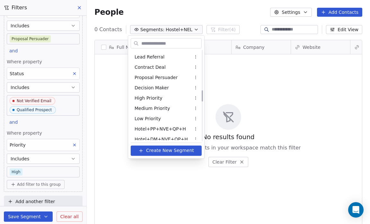
scroll to position [338, 0]
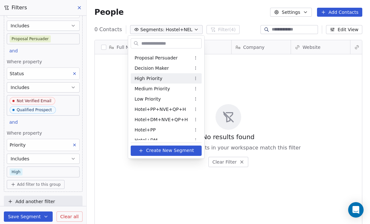
click at [160, 76] on div "High Priority" at bounding box center [166, 78] width 71 height 10
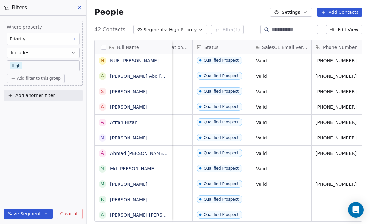
scroll to position [0, 455]
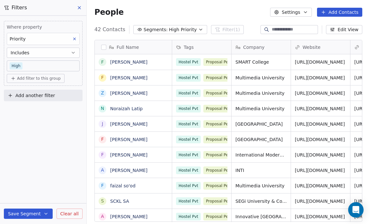
click at [179, 30] on span "High Priority" at bounding box center [183, 29] width 28 height 7
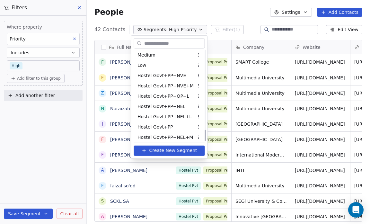
scroll to position [629, 0]
click at [172, 114] on span "Hostel Govt+PP+NEL+L" at bounding box center [165, 116] width 54 height 7
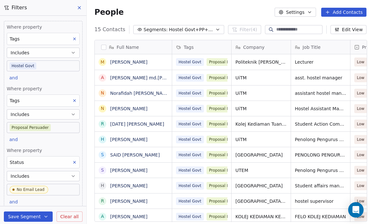
scroll to position [193, 284]
click at [173, 31] on span "Hostel Govt+PP+NEL+L" at bounding box center [191, 29] width 45 height 7
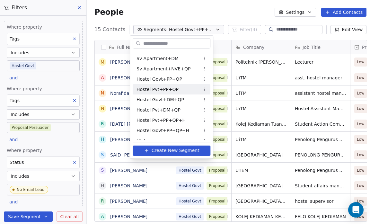
scroll to position [631, 0]
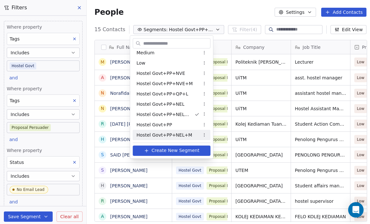
click at [172, 135] on span "Hostel Govt+PP+NEL+M" at bounding box center [165, 134] width 56 height 7
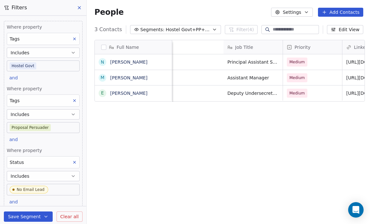
scroll to position [0, 0]
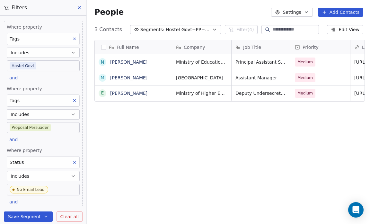
click at [147, 31] on span "Segments:" at bounding box center [152, 29] width 24 height 7
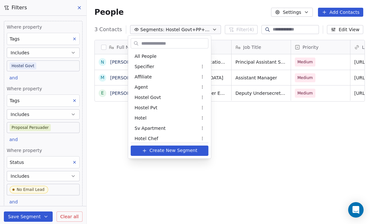
scroll to position [631, 0]
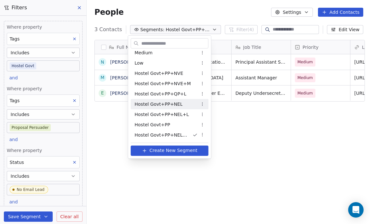
click at [189, 104] on div "Hostel Govt+PP+NEL" at bounding box center [170, 104] width 78 height 10
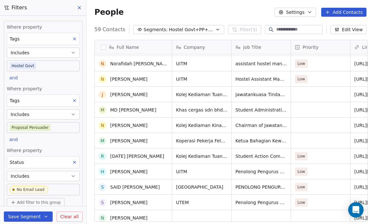
scroll to position [111, 0]
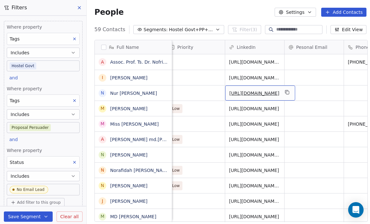
click at [250, 91] on link "[URL][DOMAIN_NAME]" at bounding box center [254, 93] width 50 height 5
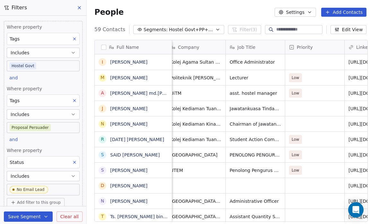
scroll to position [0, 0]
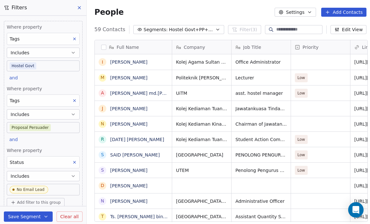
click at [89, 130] on div "Full Name I [PERSON_NAME] M [PERSON_NAME] Zainudin a [PERSON_NAME] md.[PERSON_N…" at bounding box center [231, 133] width 288 height 197
click at [215, 30] on icon "button" at bounding box center [217, 29] width 5 height 5
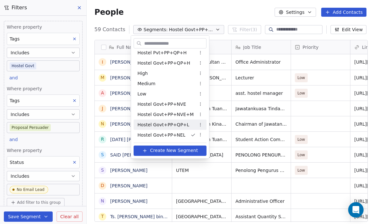
scroll to position [631, 0]
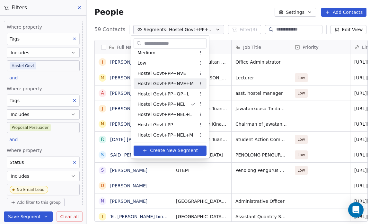
click at [178, 87] on div "Hostel Govt+PP+NVE+M" at bounding box center [170, 83] width 73 height 10
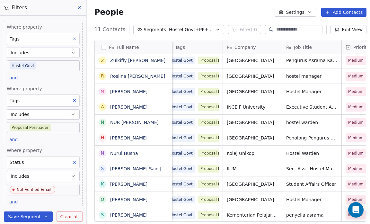
scroll to position [4, 9]
click at [215, 28] on icon "button" at bounding box center [217, 29] width 5 height 5
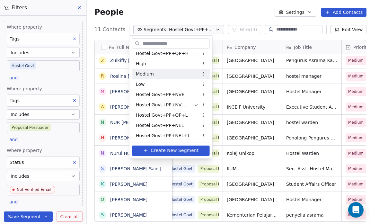
scroll to position [631, 0]
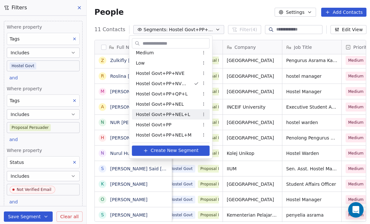
click at [179, 111] on span "Hostel Govt+PP+NEL+L" at bounding box center [163, 114] width 54 height 7
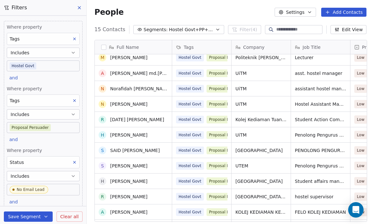
scroll to position [0, 0]
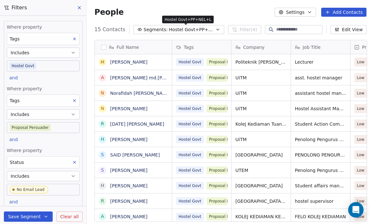
click at [198, 29] on span "Hostel Govt+PP+NEL+L" at bounding box center [191, 29] width 45 height 7
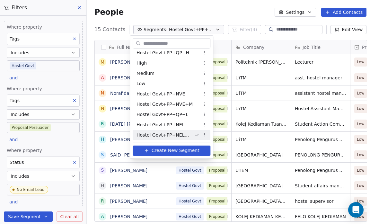
scroll to position [631, 0]
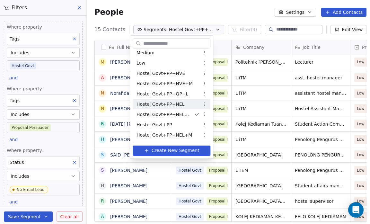
click at [176, 105] on span "Hostel Govt+PP+NEL" at bounding box center [161, 104] width 48 height 7
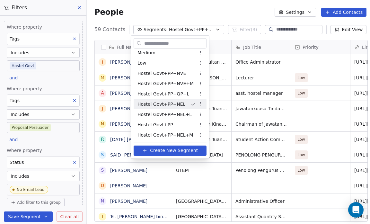
scroll to position [4, 4]
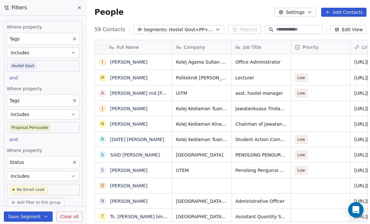
click at [89, 138] on div "Full Name I [PERSON_NAME] M [PERSON_NAME] Zainudin a [PERSON_NAME] md.[PERSON_N…" at bounding box center [231, 133] width 288 height 197
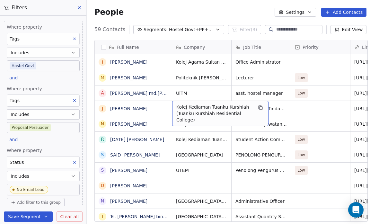
click at [91, 122] on div "Full Name I [PERSON_NAME] M [PERSON_NAME] Zainudin a [PERSON_NAME] md.[PERSON_N…" at bounding box center [231, 133] width 288 height 197
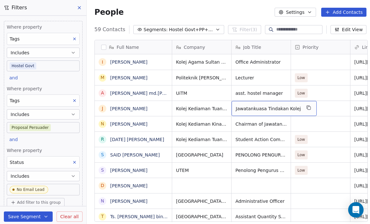
click at [89, 137] on div "Full Name I [PERSON_NAME] M [PERSON_NAME] Zainudin a [PERSON_NAME] md.[PERSON_N…" at bounding box center [231, 133] width 288 height 197
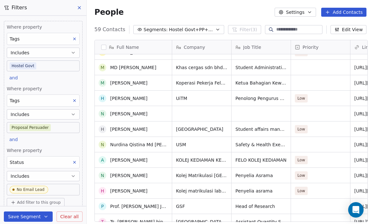
scroll to position [277, 0]
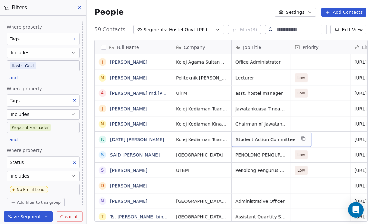
scroll to position [193, 285]
click at [92, 150] on div "Full Name I [PERSON_NAME] M [PERSON_NAME] Zainudin a [PERSON_NAME] md.[PERSON_N…" at bounding box center [231, 133] width 288 height 197
click at [161, 5] on div "People Settings Add Contacts" at bounding box center [231, 12] width 288 height 24
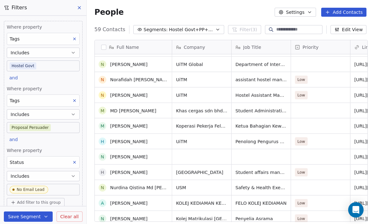
scroll to position [232, 0]
